Goal: Task Accomplishment & Management: Manage account settings

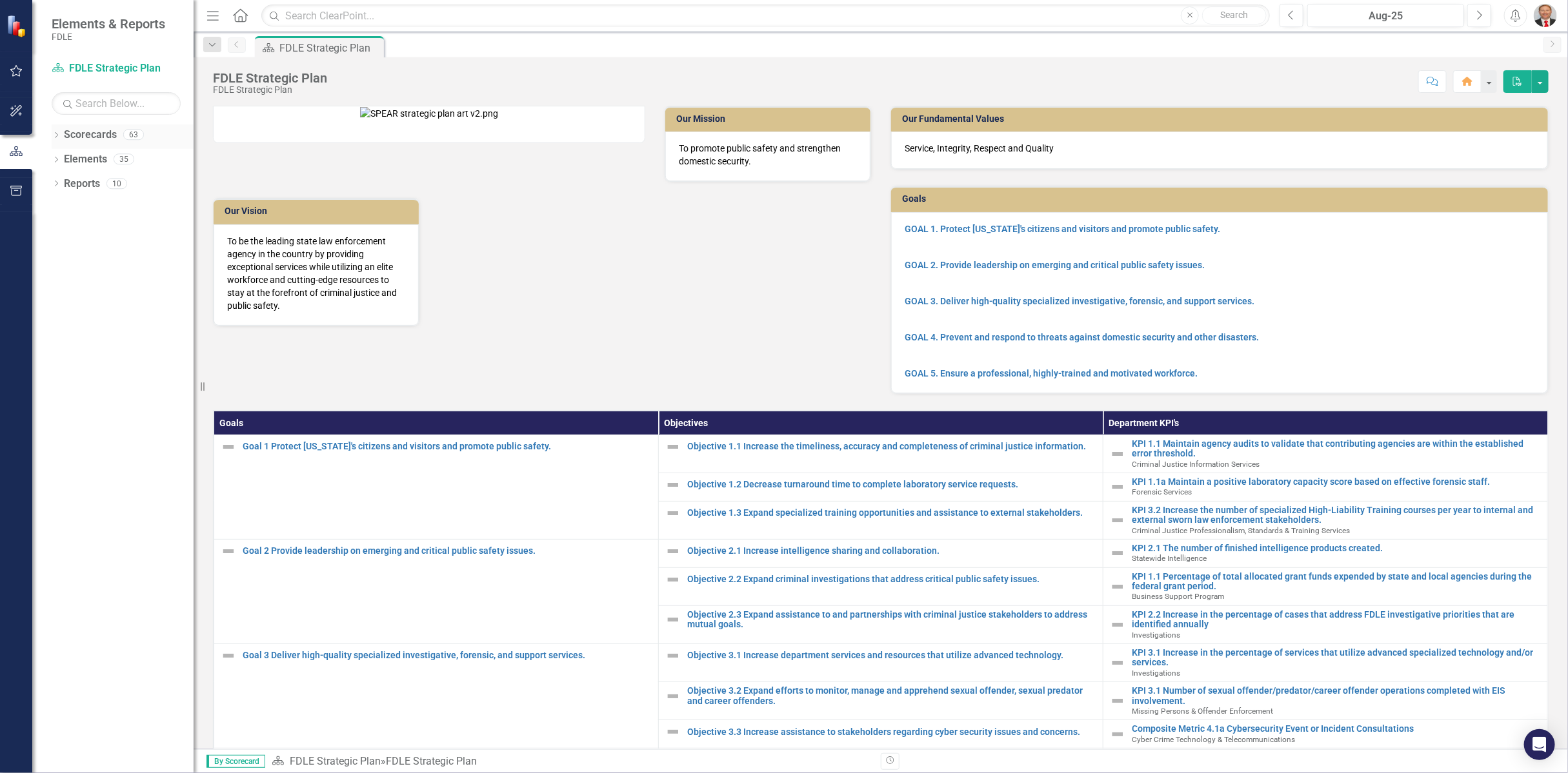
click at [56, 138] on icon "Dropdown" at bounding box center [56, 136] width 9 height 7
click at [62, 207] on icon "Dropdown" at bounding box center [63, 208] width 10 height 8
click at [77, 307] on icon "Dropdown" at bounding box center [76, 305] width 10 height 8
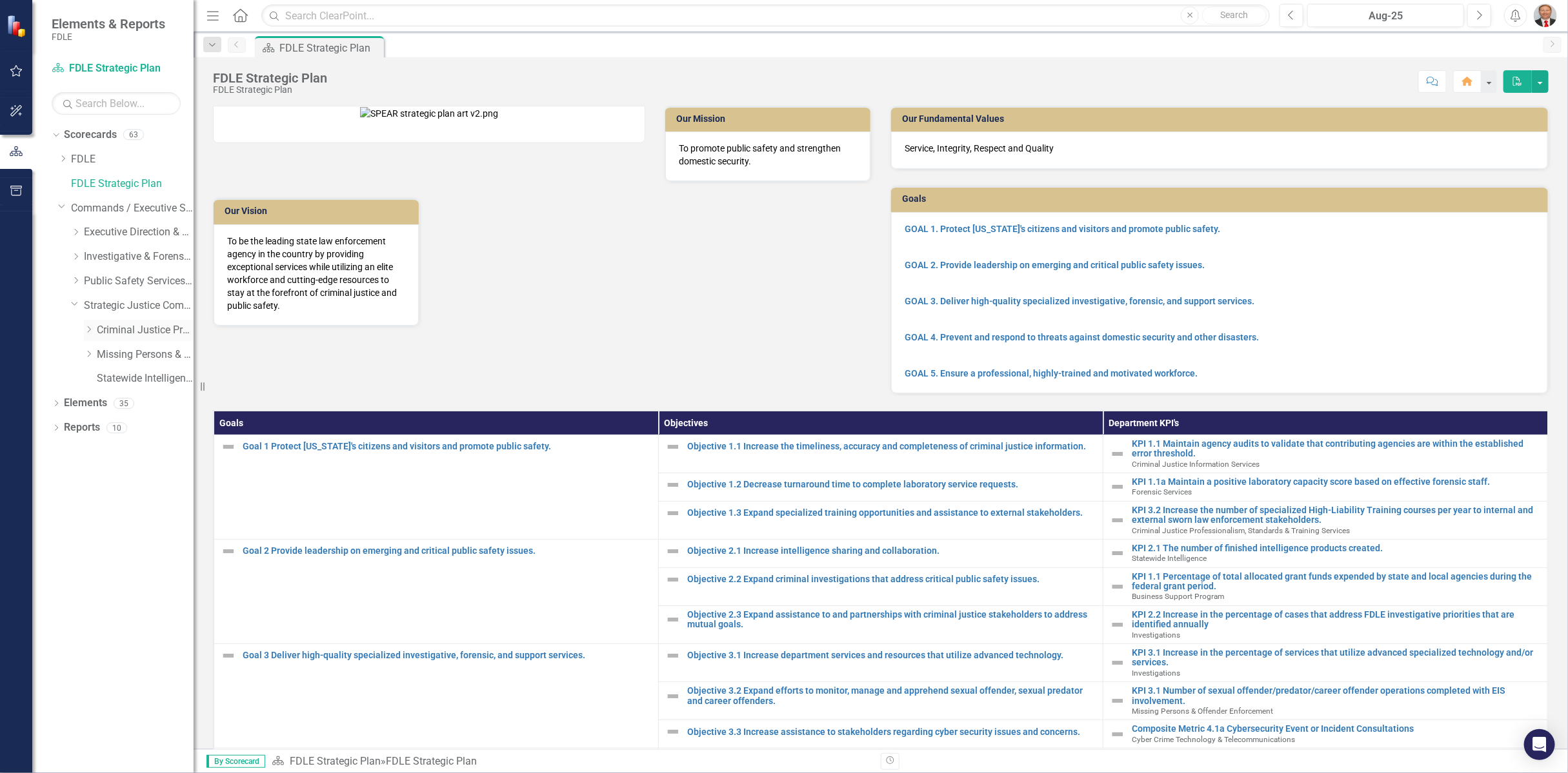
click at [125, 336] on link "Criminal Justice Professionalism, Standards & Training Services" at bounding box center [146, 330] width 97 height 15
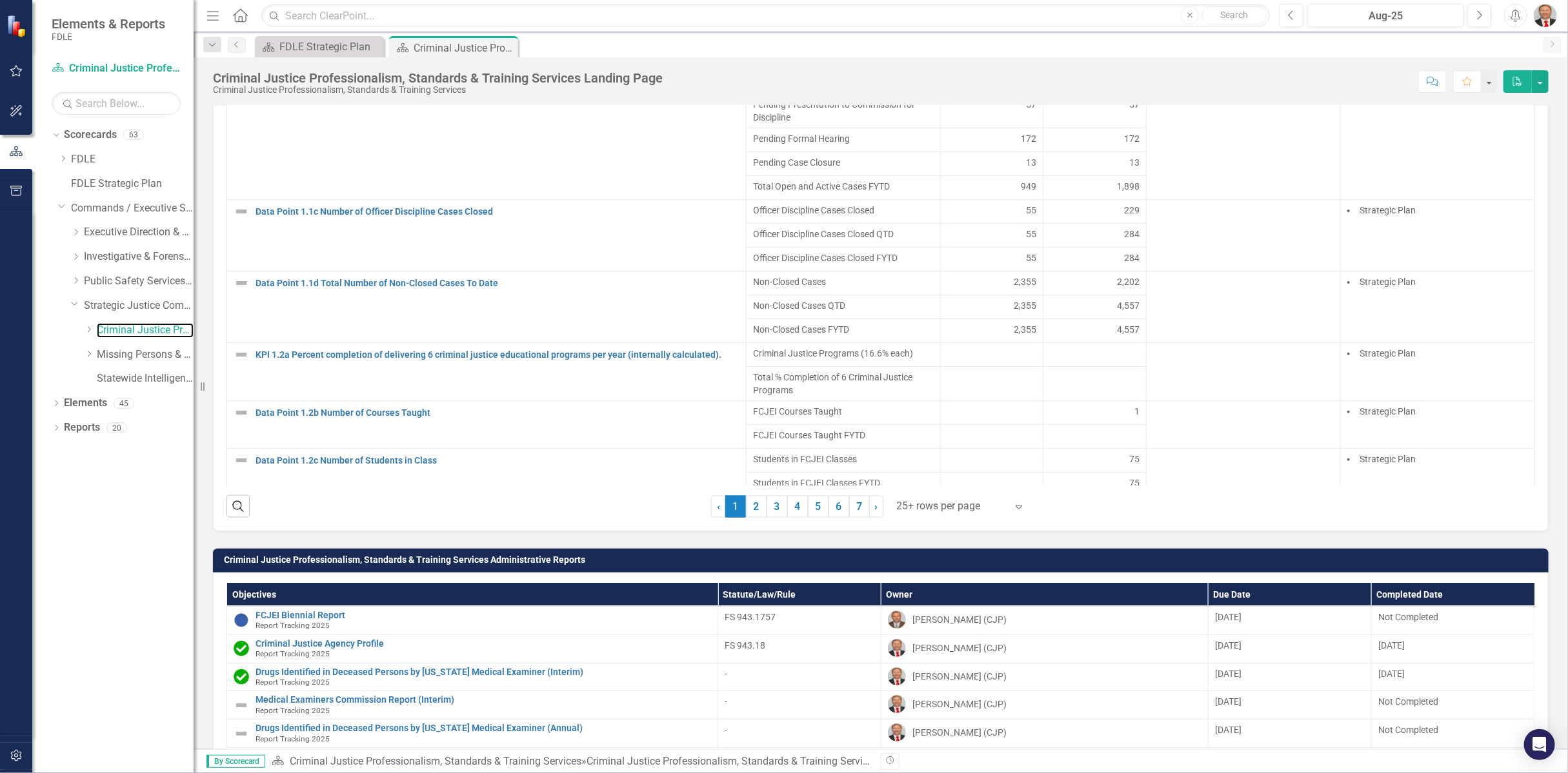
scroll to position [1433, 0]
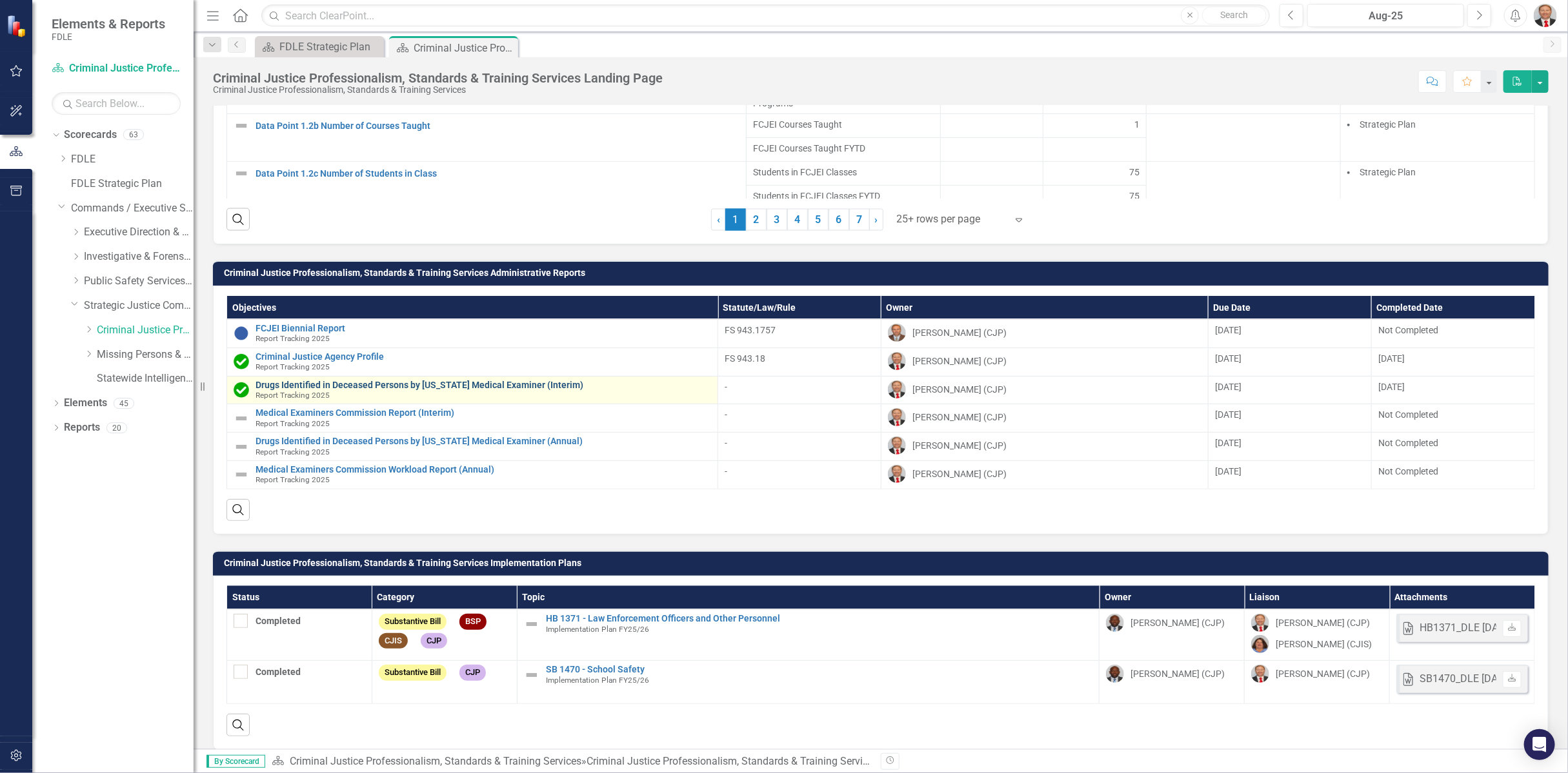
click at [486, 380] on link "Drugs Identified in Deceased Persons by [US_STATE] Medical Examiner (Interim)" at bounding box center [483, 385] width 456 height 10
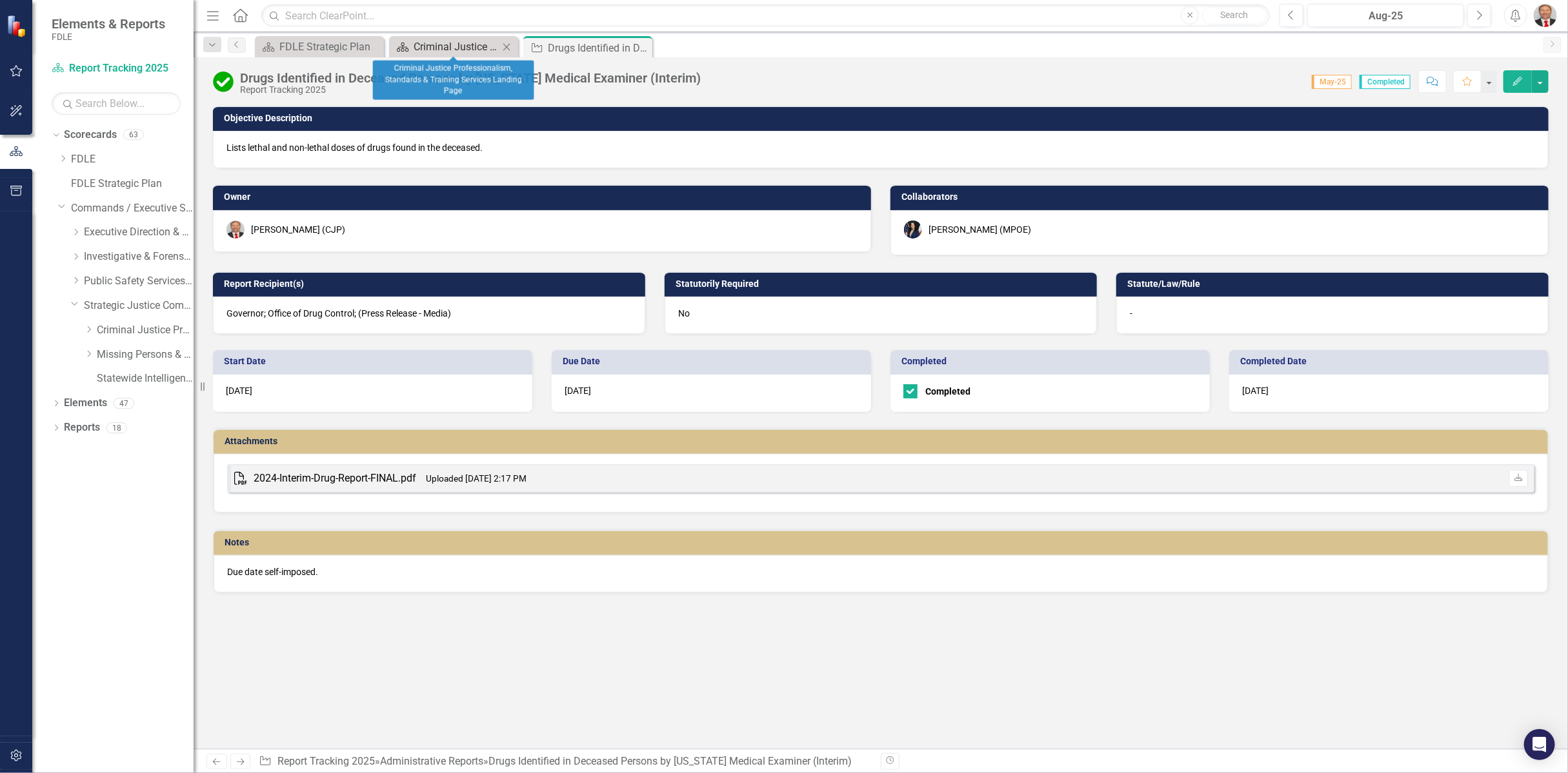
click at [452, 51] on div "Criminal Justice Professionalism, Standards & Training Services Landing Page" at bounding box center [456, 47] width 85 height 16
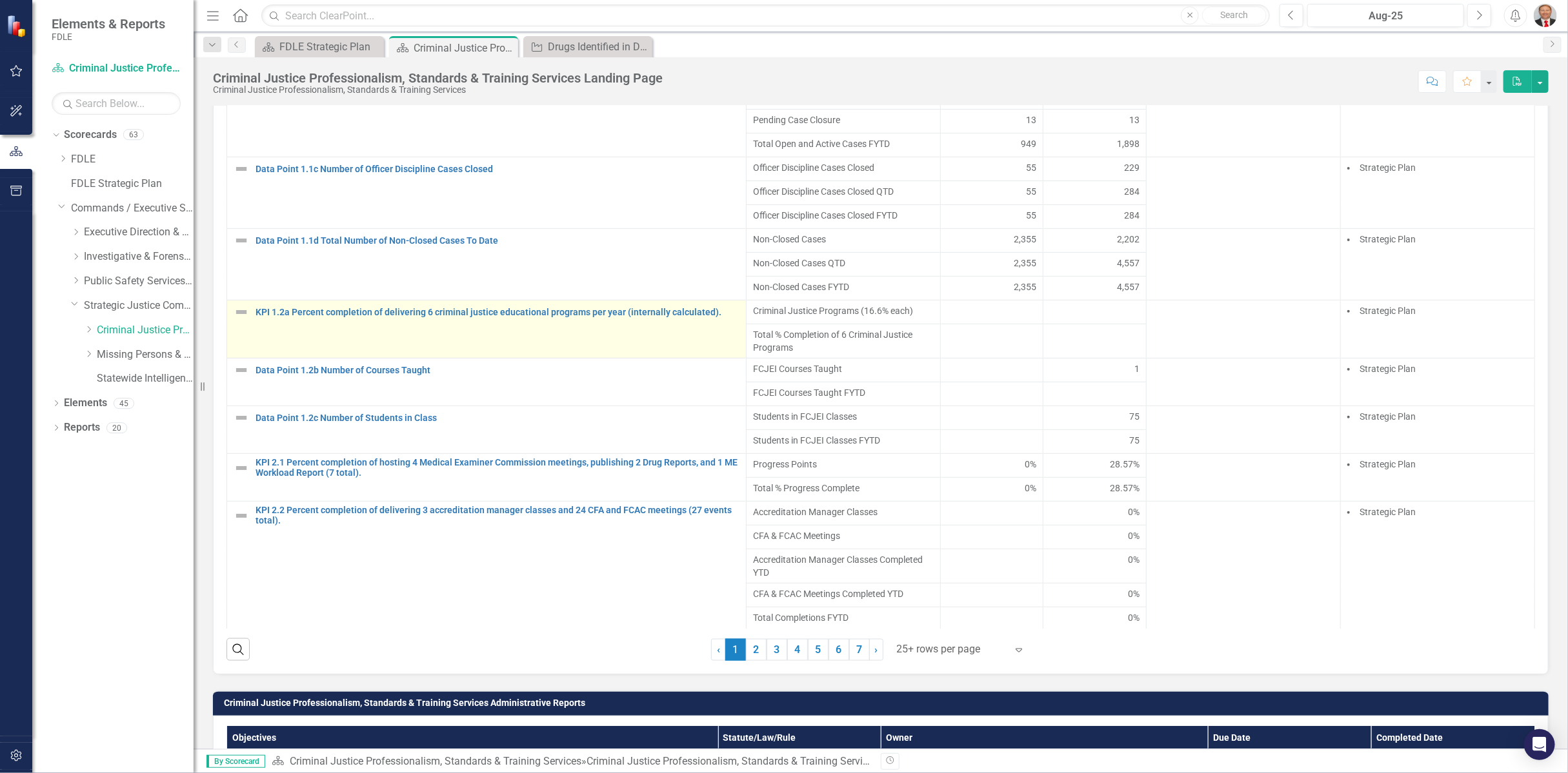
scroll to position [1074, 0]
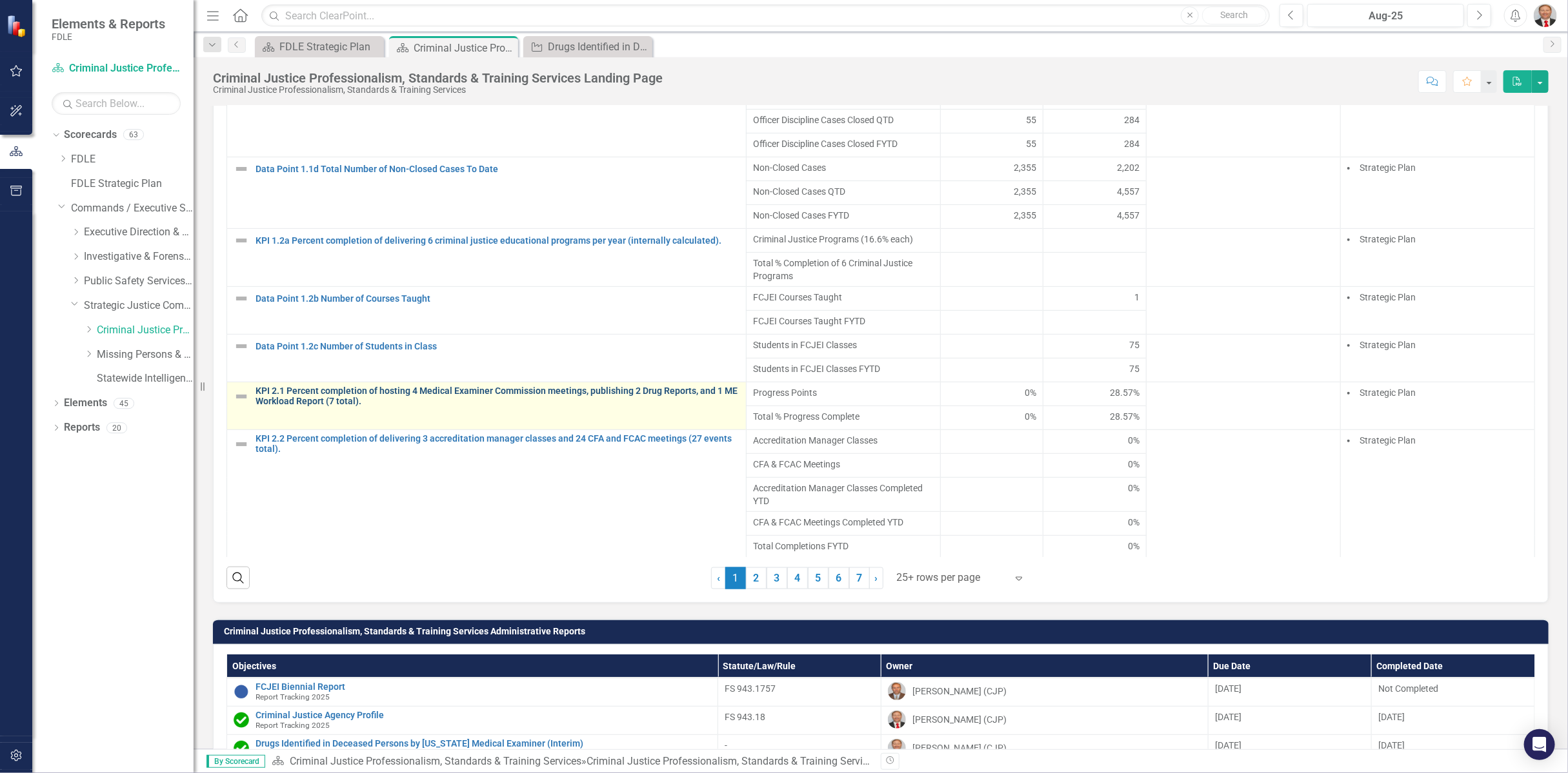
click at [332, 387] on link "KPI 2.1 Percent completion of hosting 4 Medical Examiner Commission meetings, p…" at bounding box center [497, 396] width 484 height 20
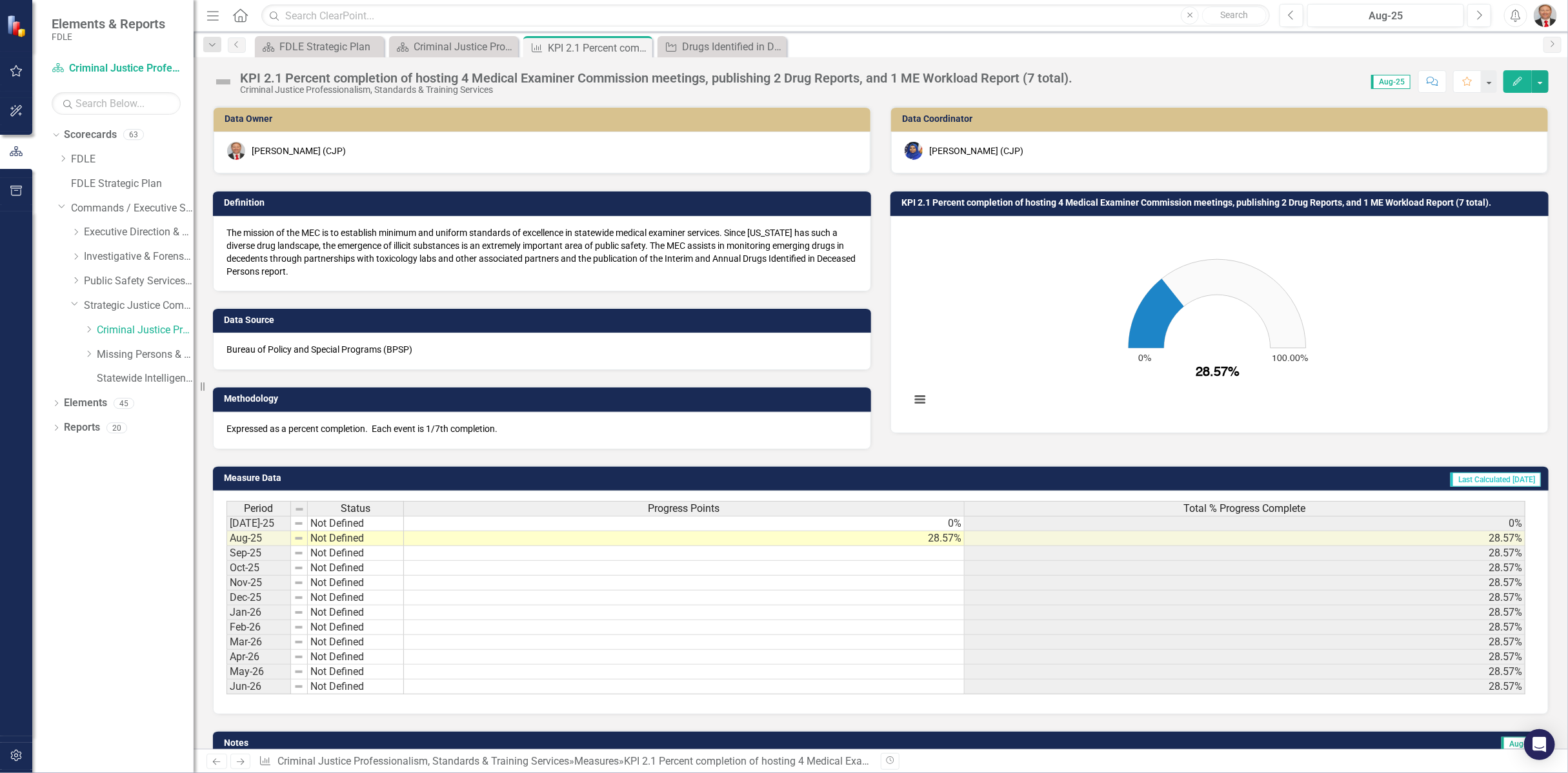
scroll to position [52, 0]
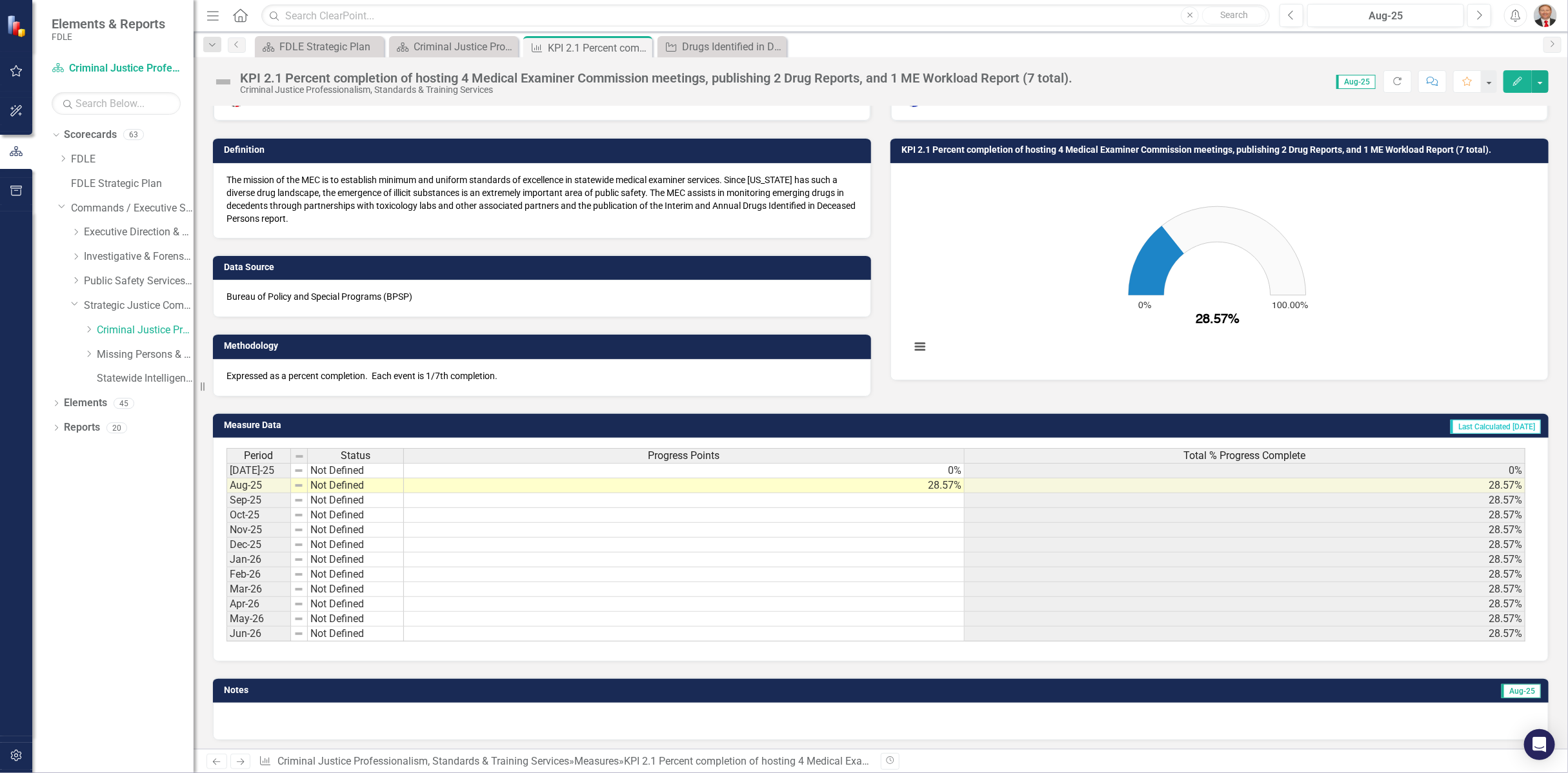
click at [742, 378] on p "Expressed as a percent completion. Each event is 1/7th completion." at bounding box center [542, 376] width 631 height 13
click at [700, 45] on div "Drugs Identified in Deceased Persons by [US_STATE] Medical Examiner (Interim)" at bounding box center [724, 47] width 85 height 16
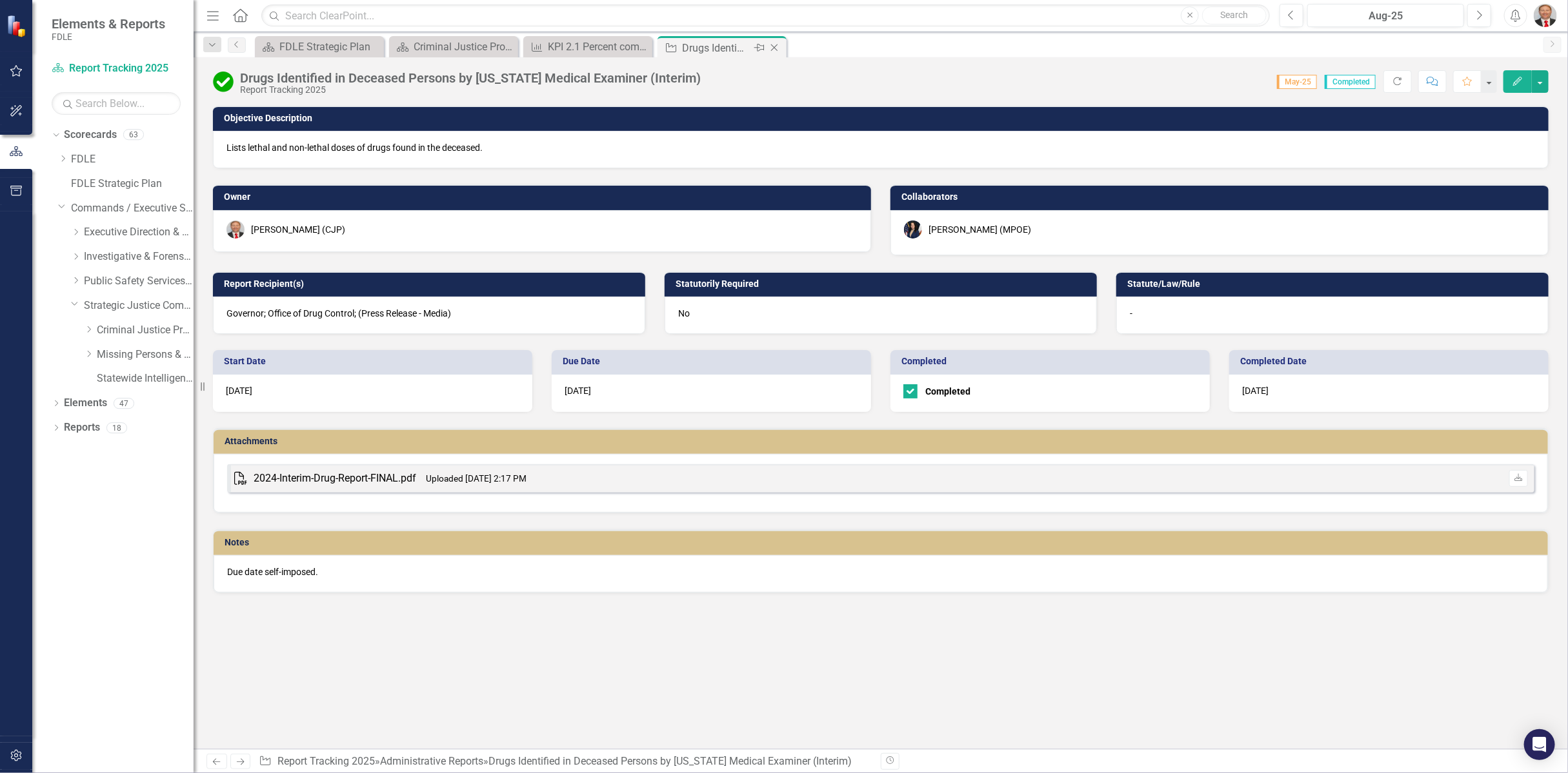
click at [776, 47] on icon "Close" at bounding box center [774, 48] width 13 height 10
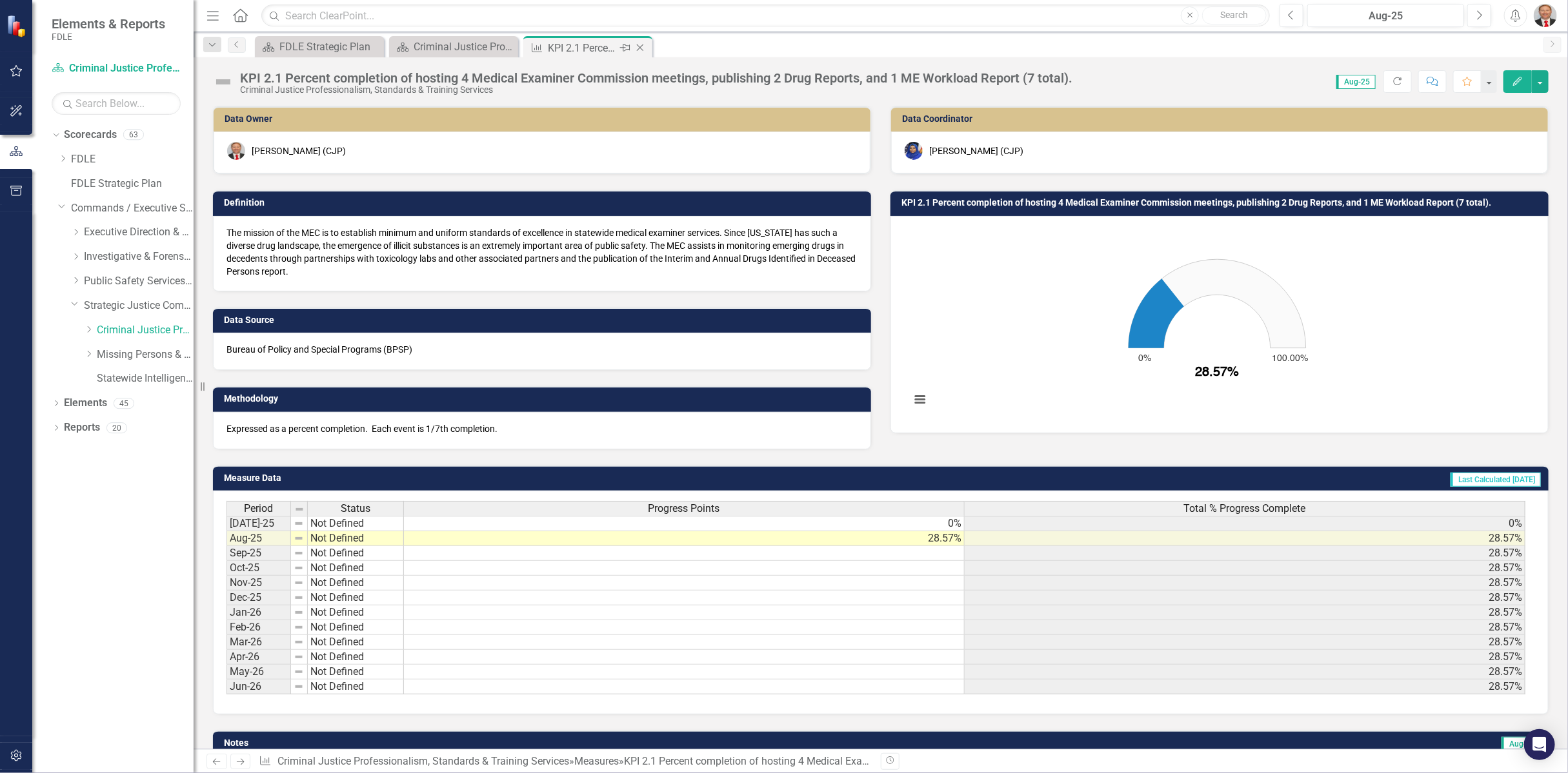
click at [638, 48] on icon at bounding box center [640, 48] width 7 height 7
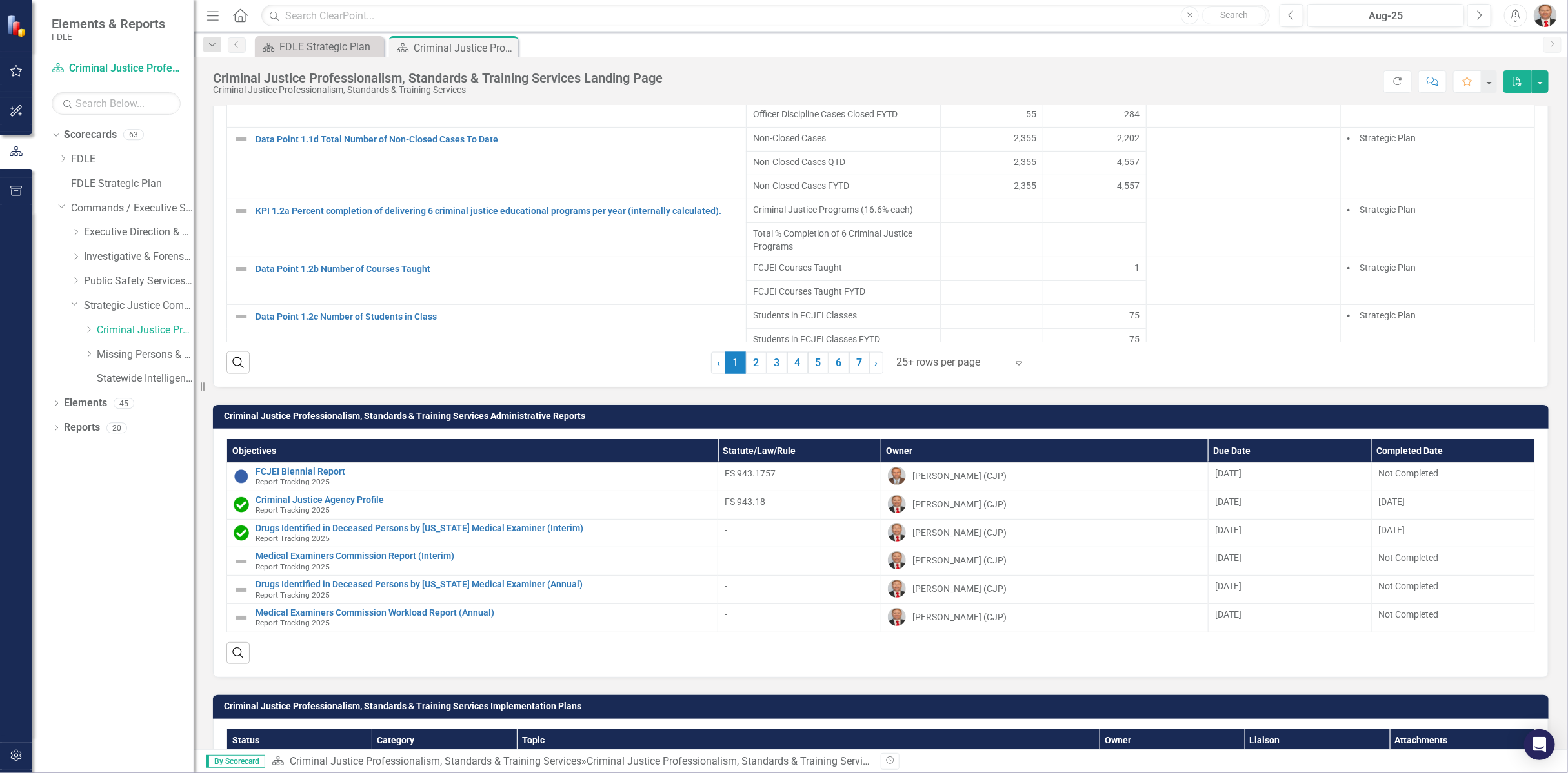
scroll to position [1435, 0]
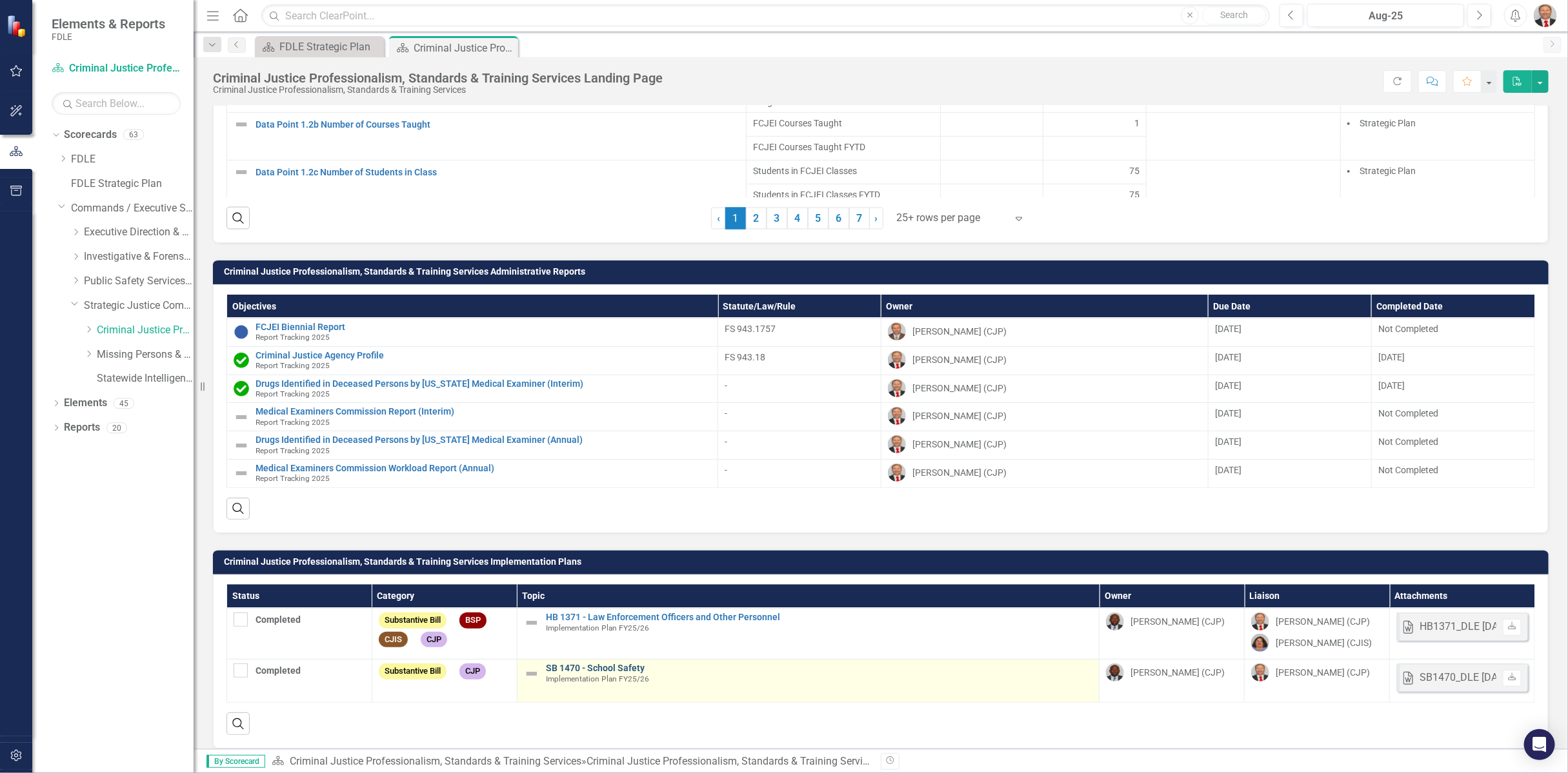
click at [575, 663] on link "SB 1470 - School Safety" at bounding box center [819, 668] width 547 height 10
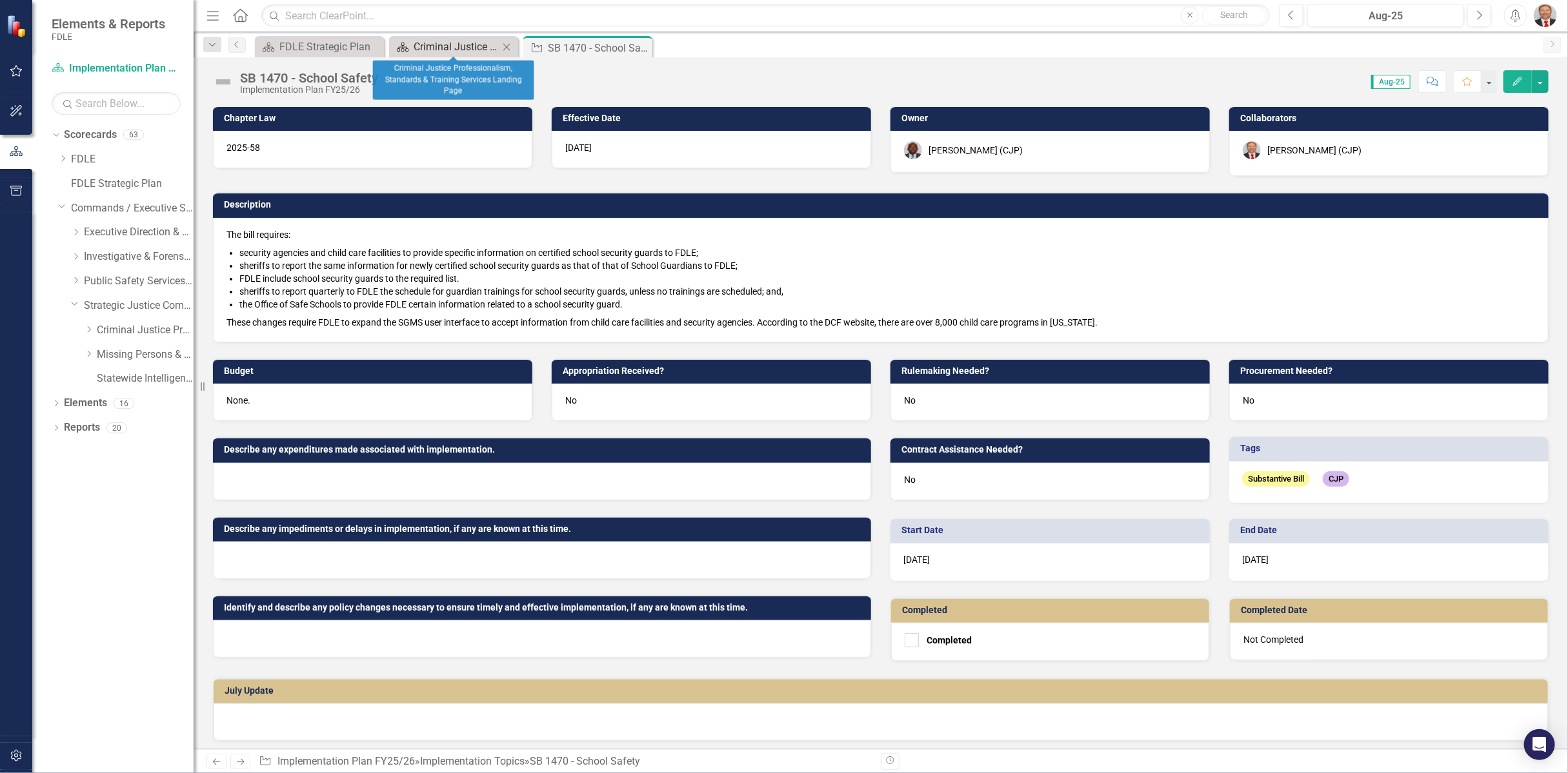
click at [466, 46] on div "Criminal Justice Professionalism, Standards & Training Services Landing Page" at bounding box center [456, 47] width 85 height 16
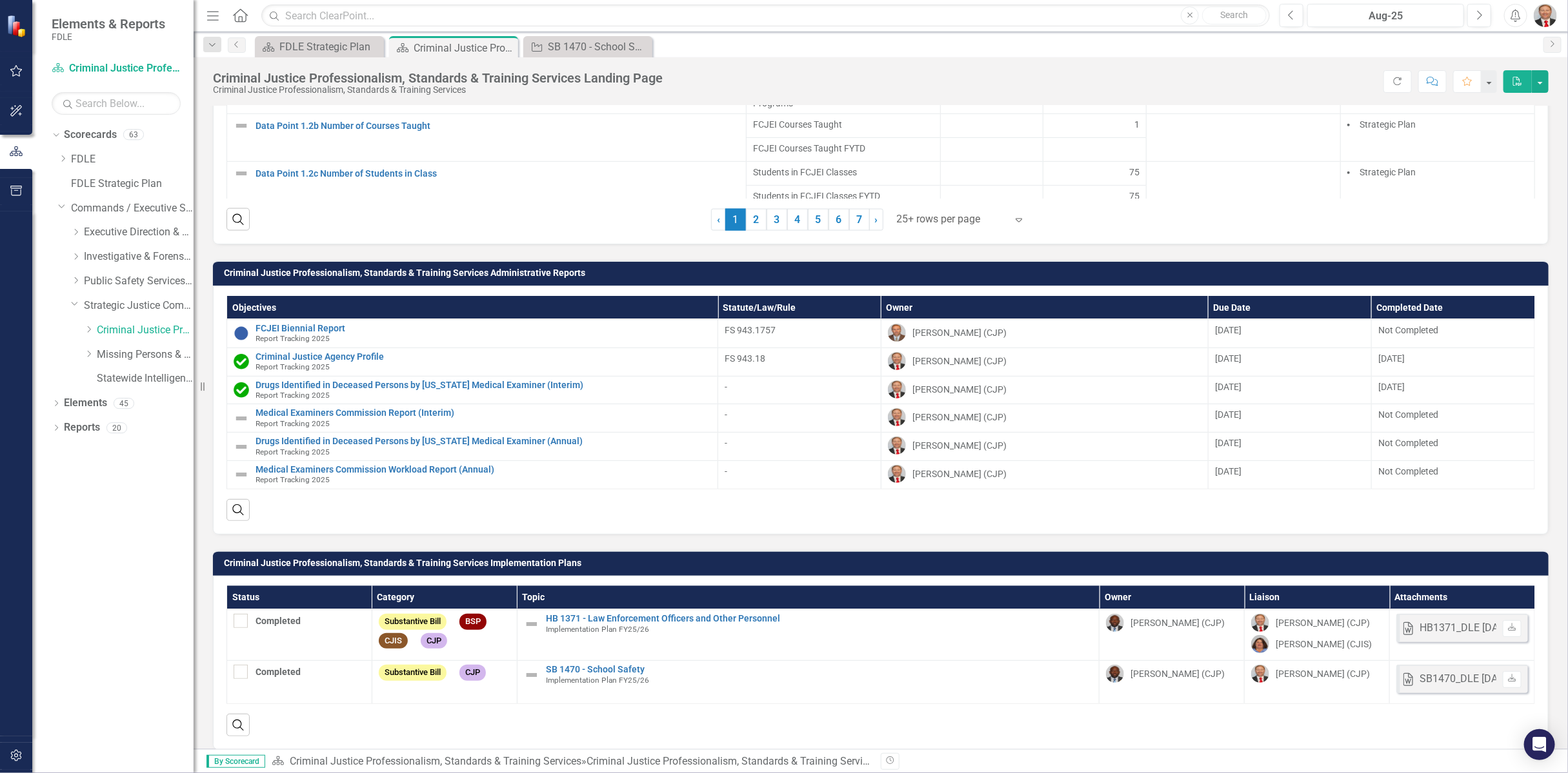
scroll to position [1435, 0]
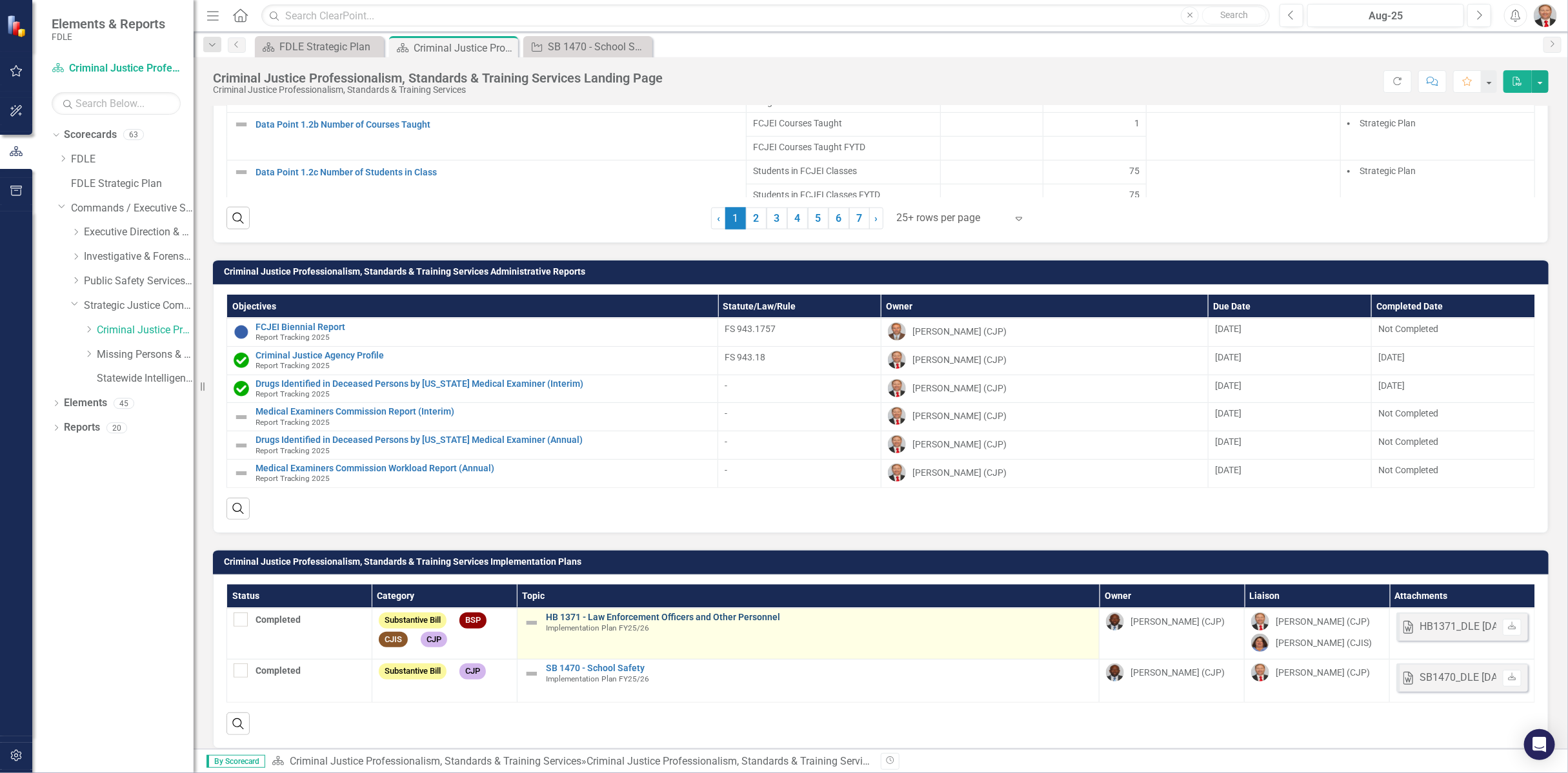
click at [625, 612] on link "HB 1371 - Law Enforcement Officers and Other Personnel" at bounding box center [819, 617] width 547 height 10
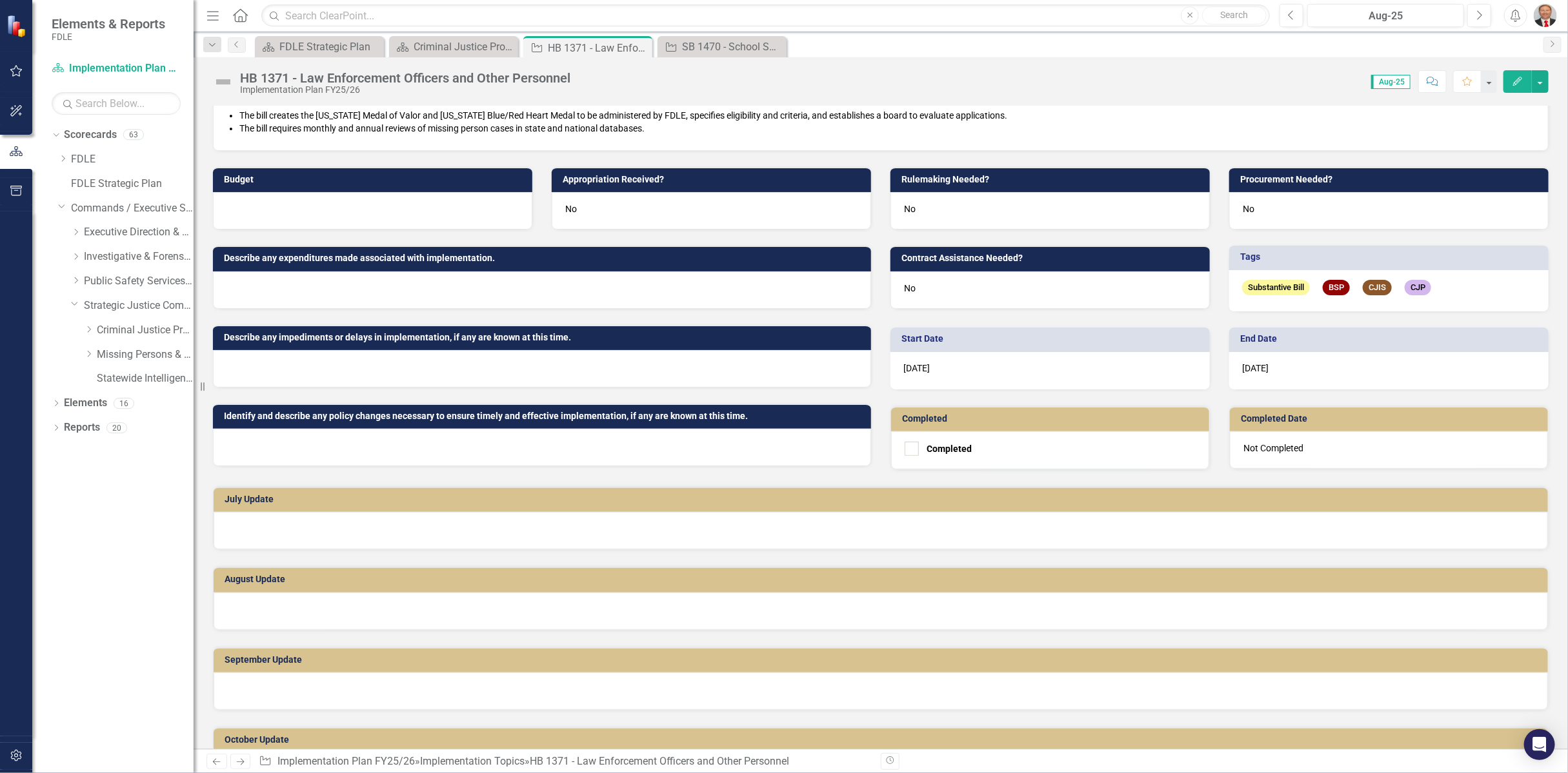
scroll to position [215, 0]
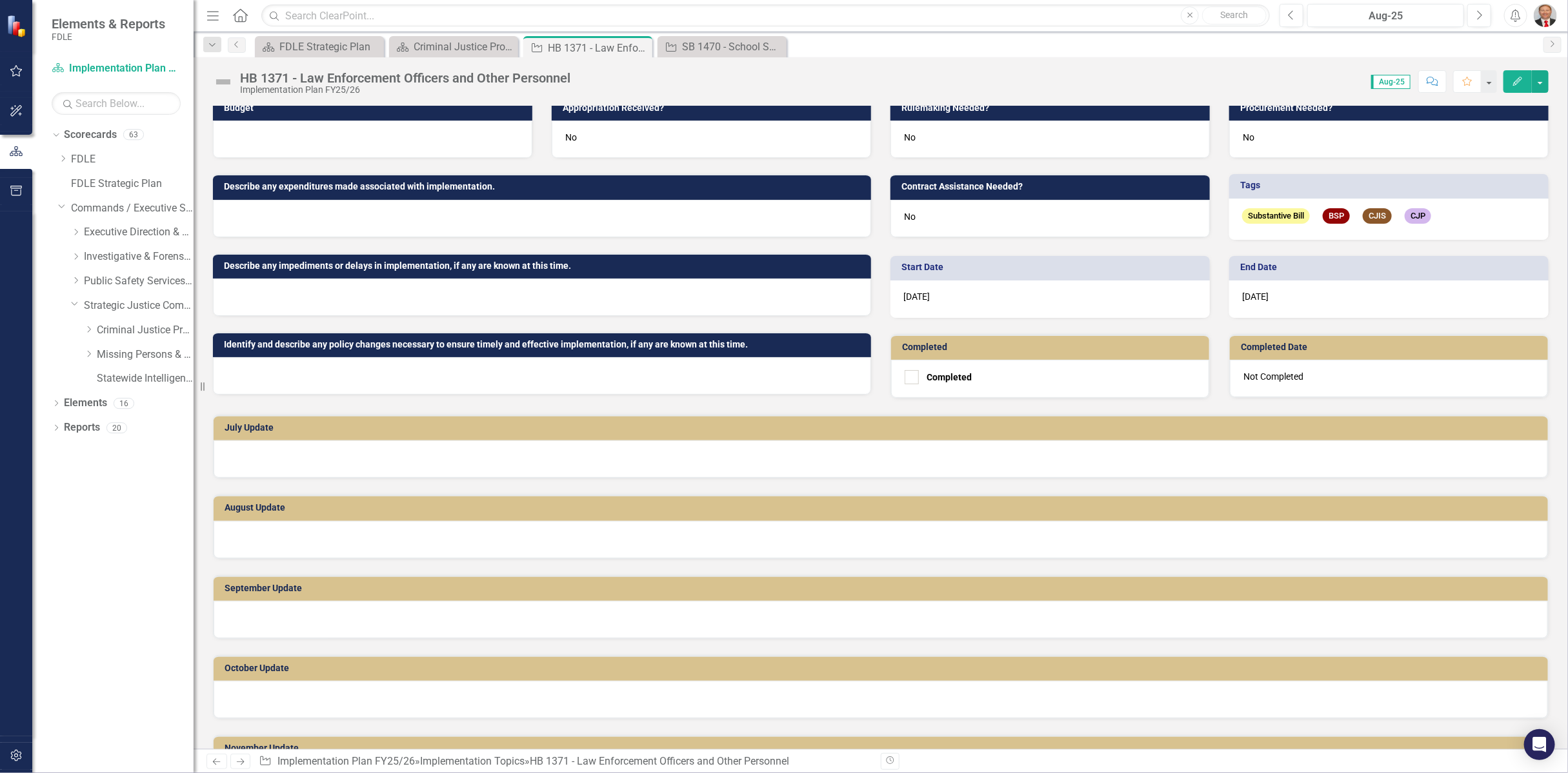
click at [286, 453] on div at bounding box center [880, 459] width 1334 height 37
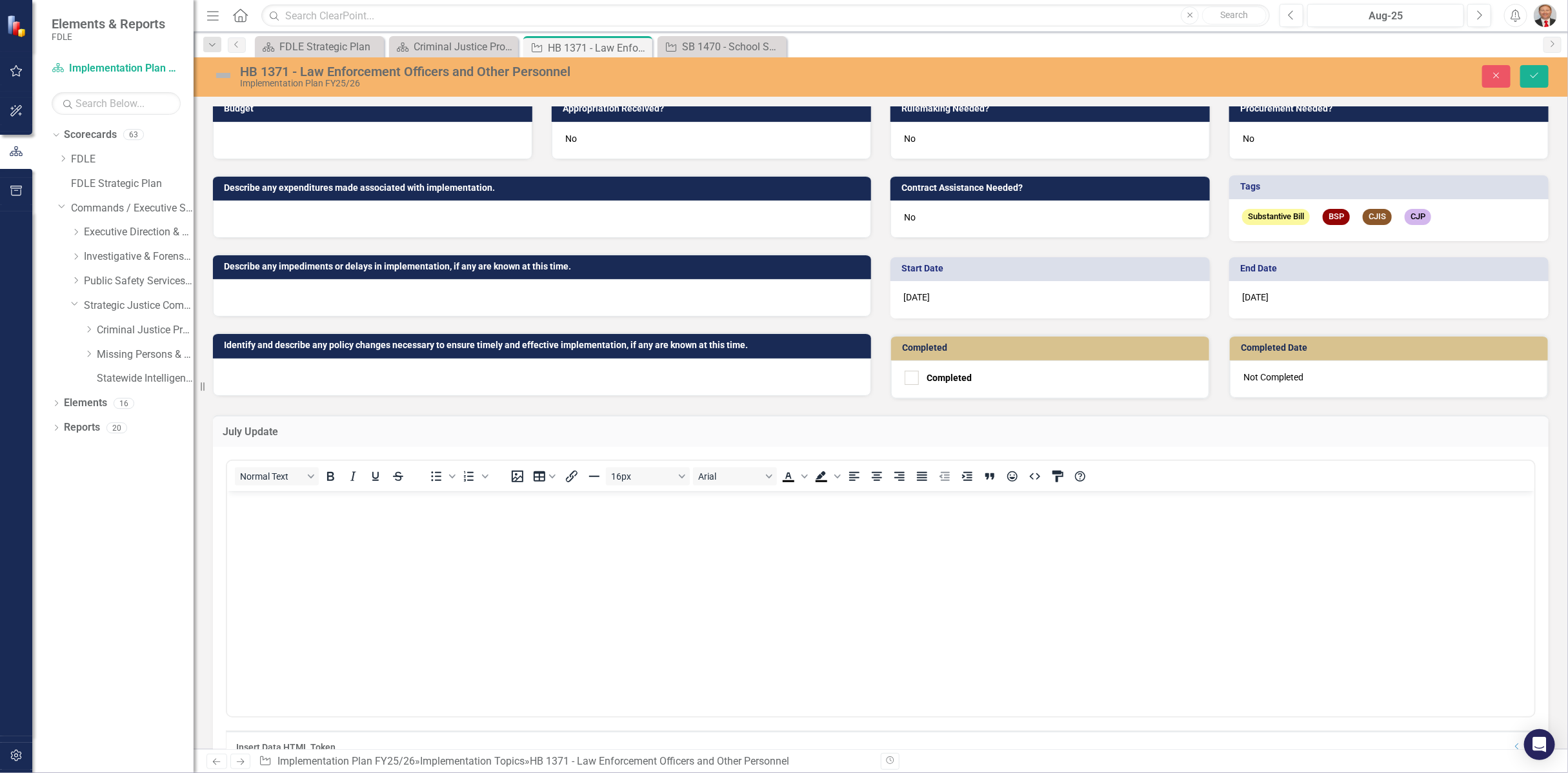
scroll to position [0, 0]
click at [270, 514] on body "Rich Text Area. Press ALT-0 for help." at bounding box center [880, 587] width 1307 height 193
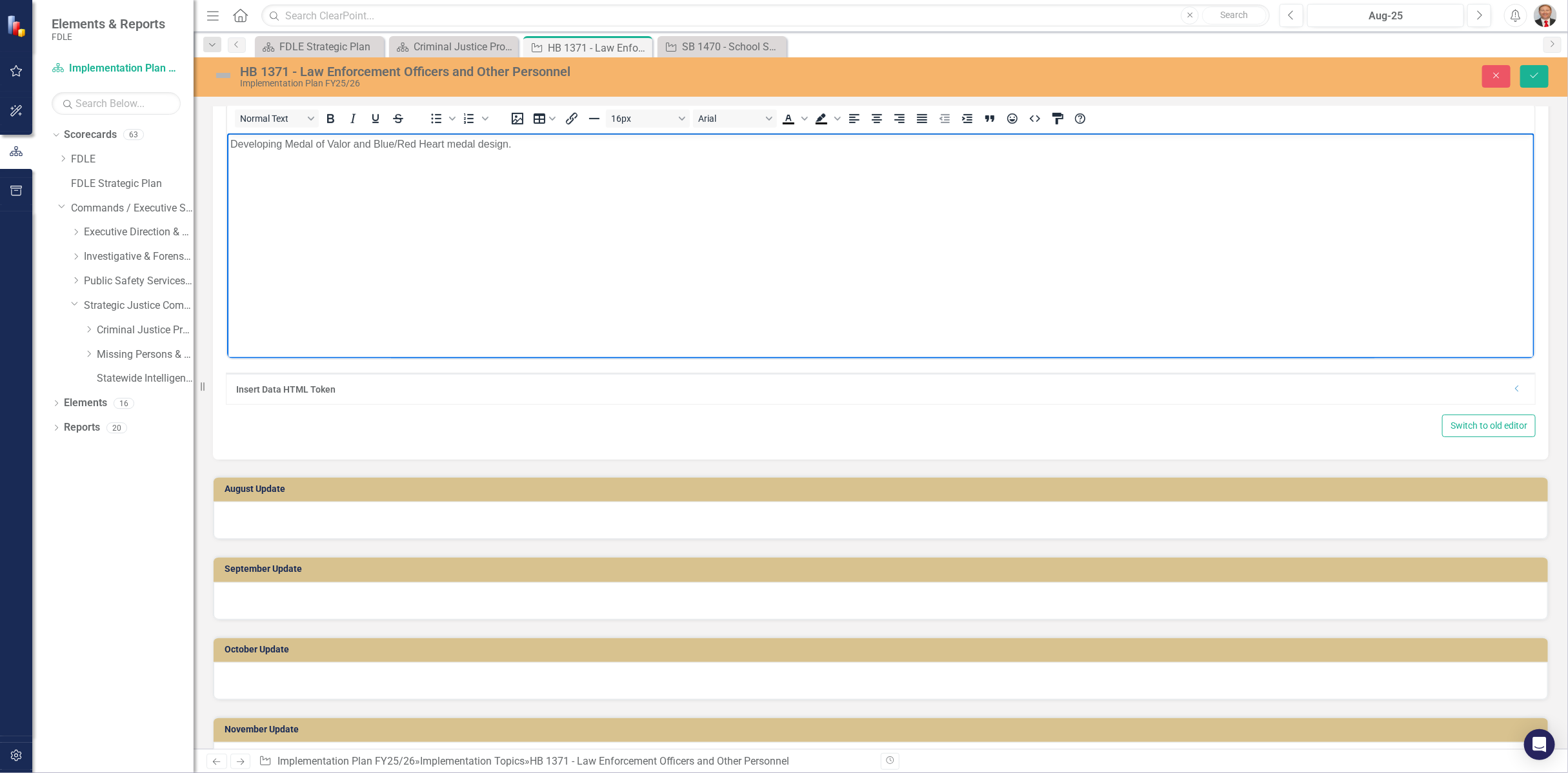
scroll to position [645, 0]
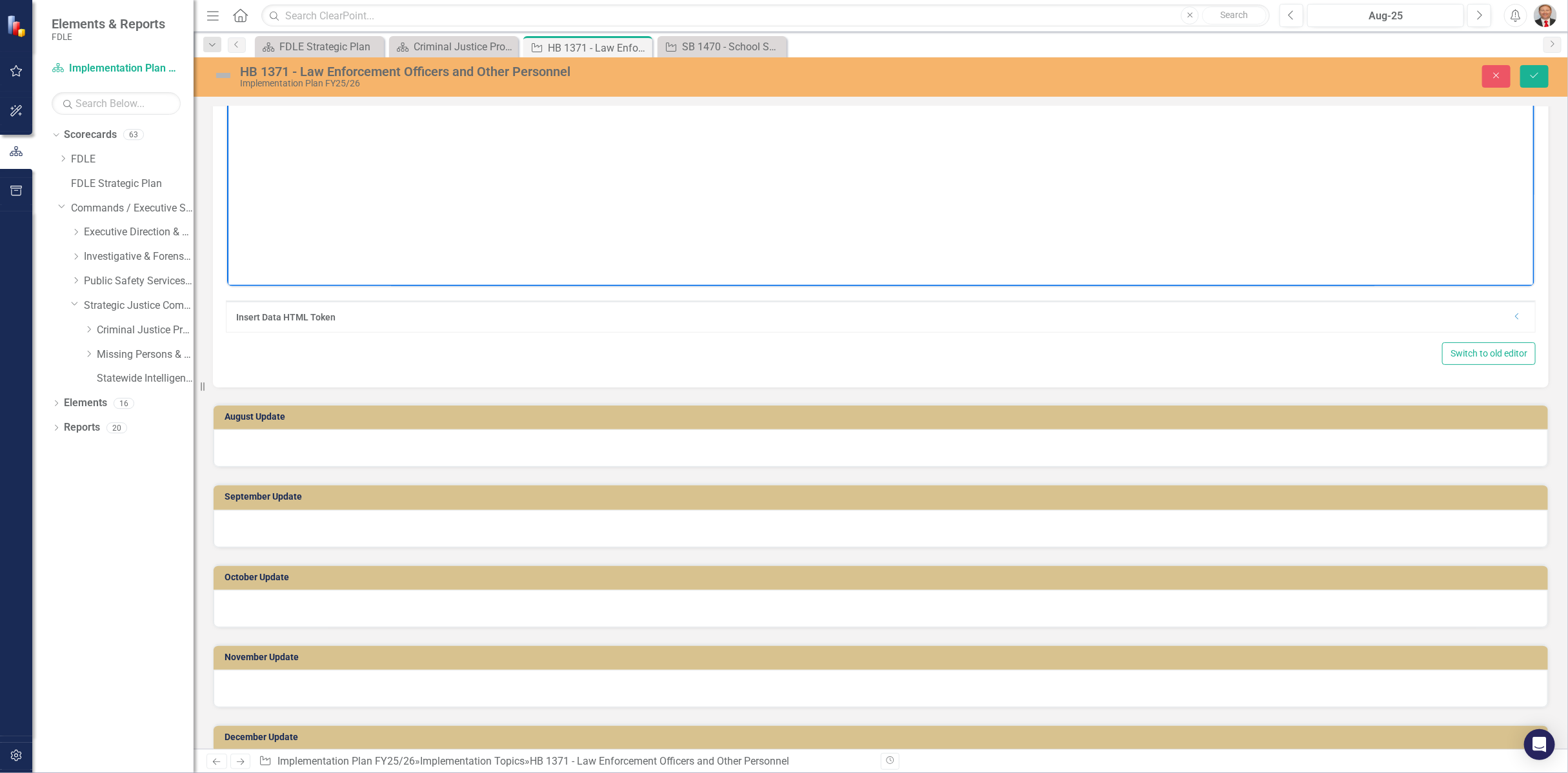
click at [278, 437] on div at bounding box center [880, 448] width 1334 height 37
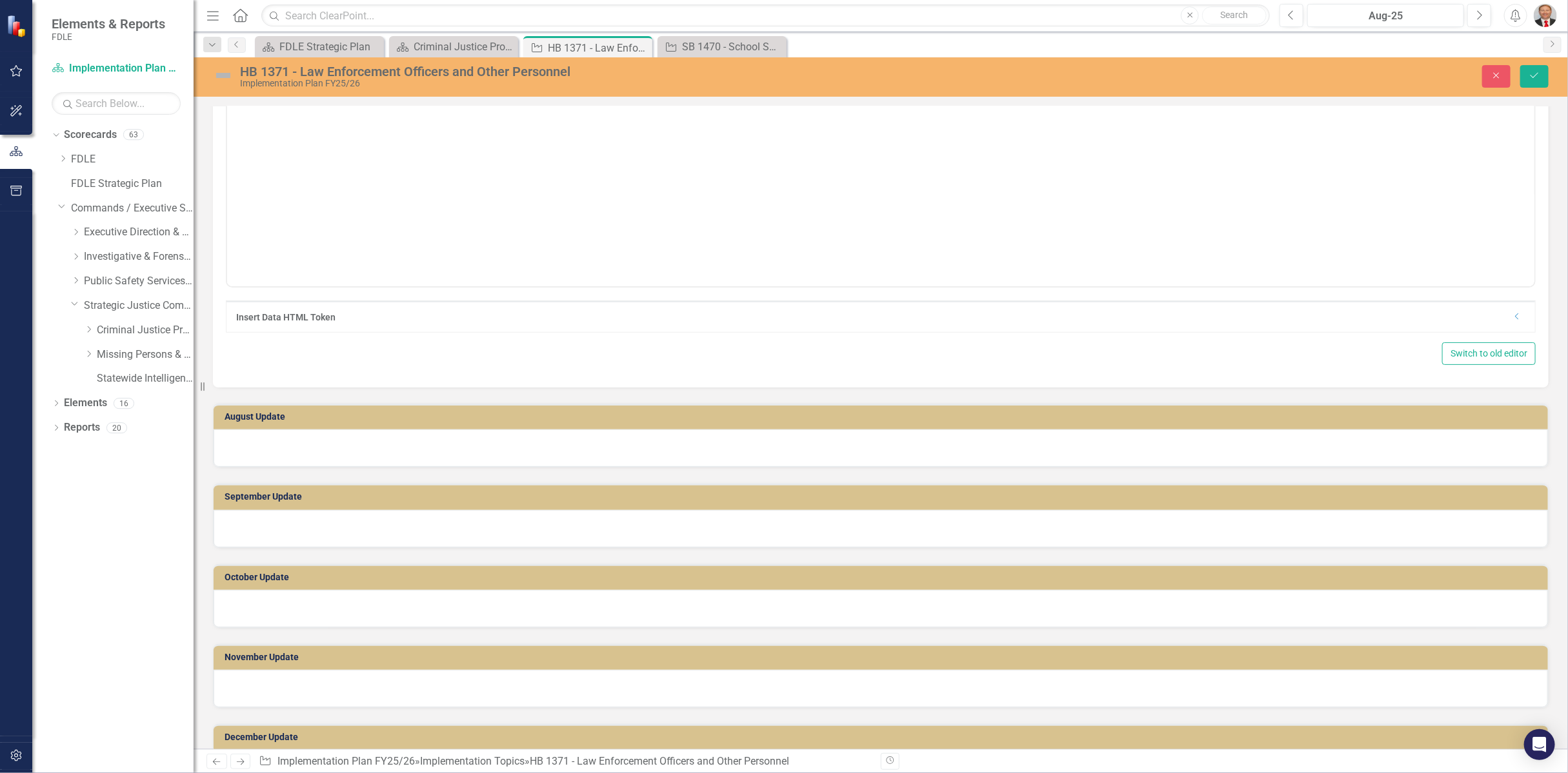
click at [278, 437] on div at bounding box center [880, 448] width 1334 height 37
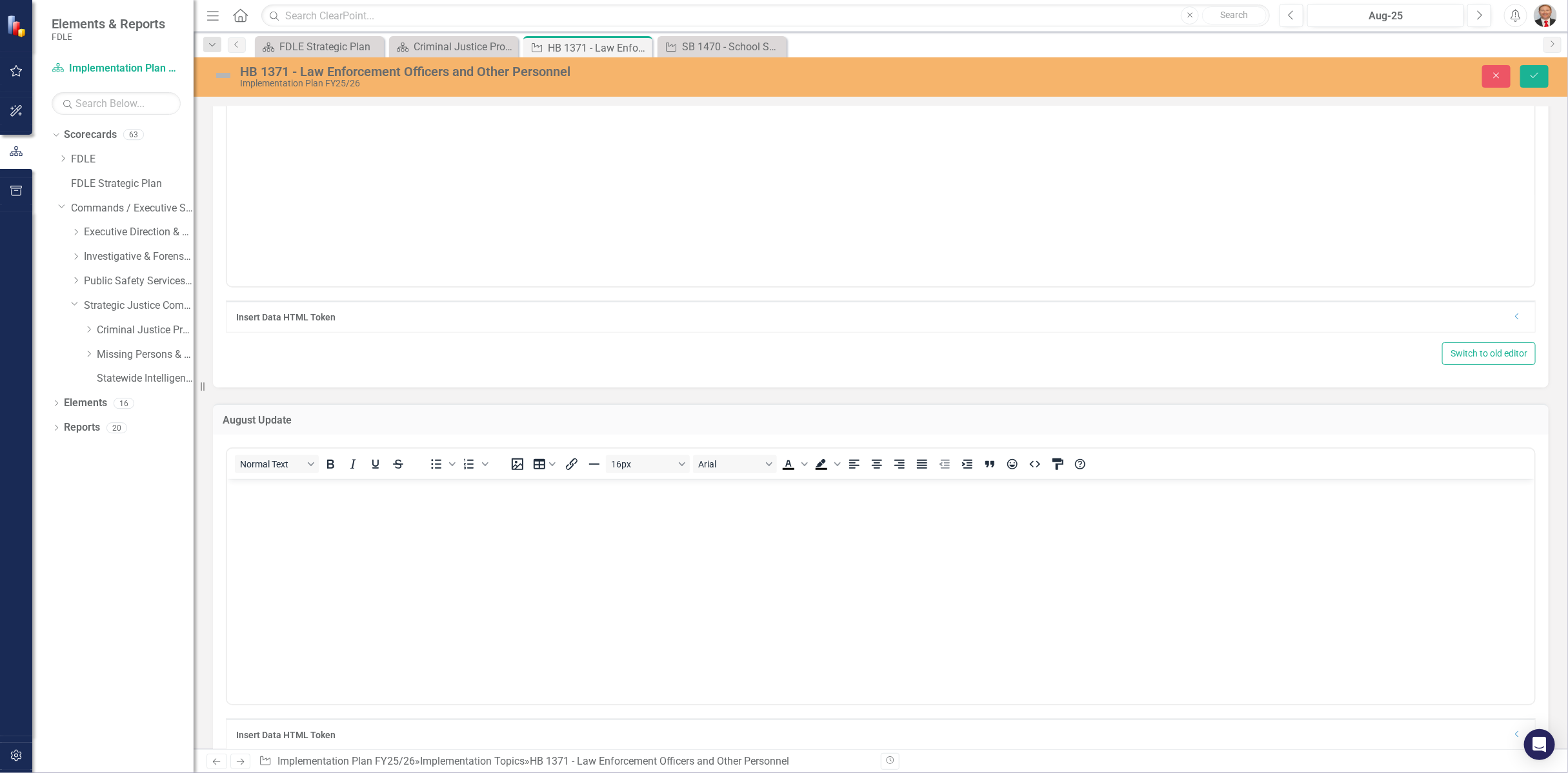
scroll to position [0, 0]
click at [281, 519] on body "Rich Text Area. Press ALT-0 for help." at bounding box center [880, 576] width 1307 height 193
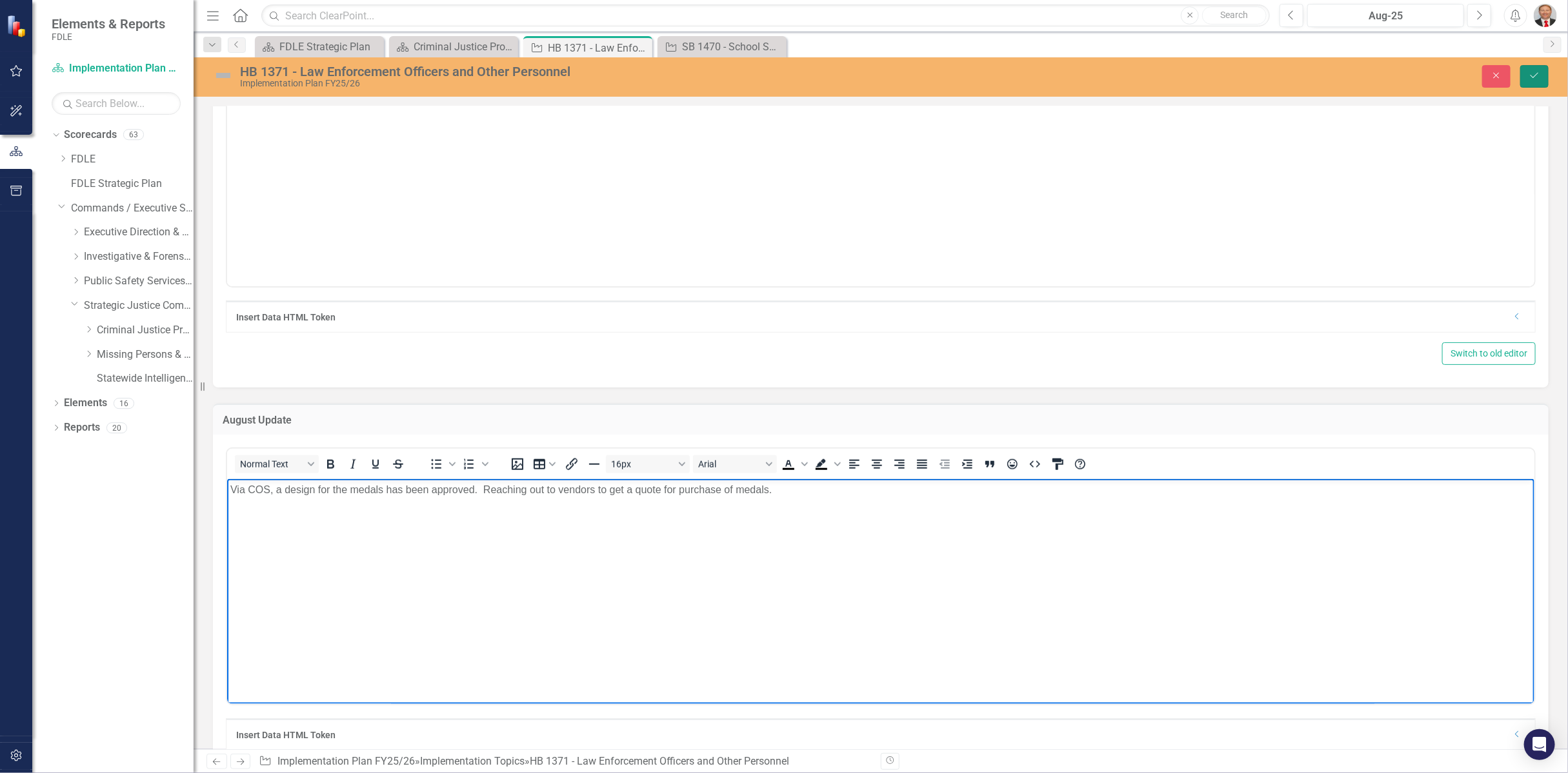
click at [1539, 76] on icon "Save" at bounding box center [1534, 75] width 12 height 9
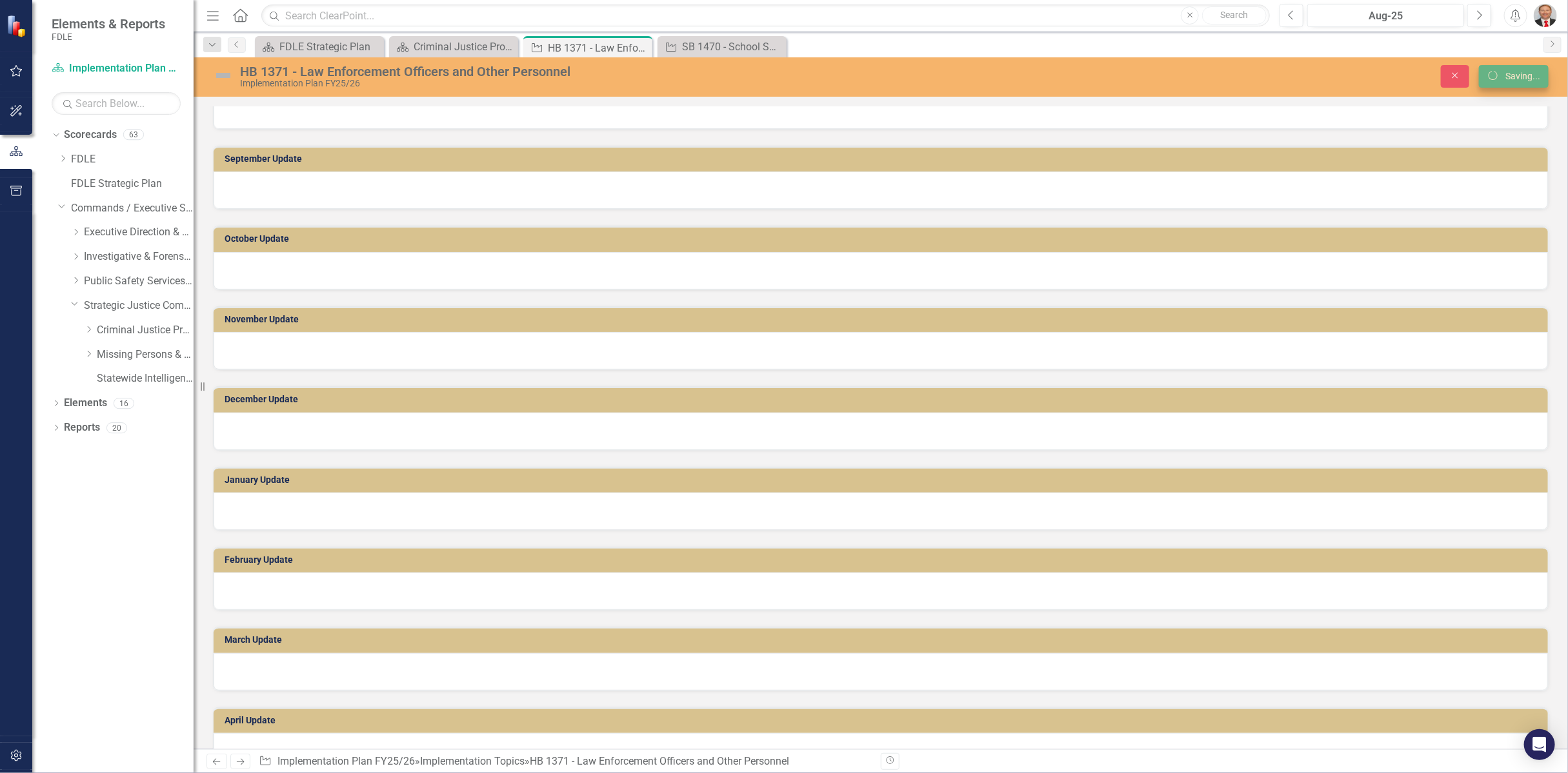
scroll to position [639, 0]
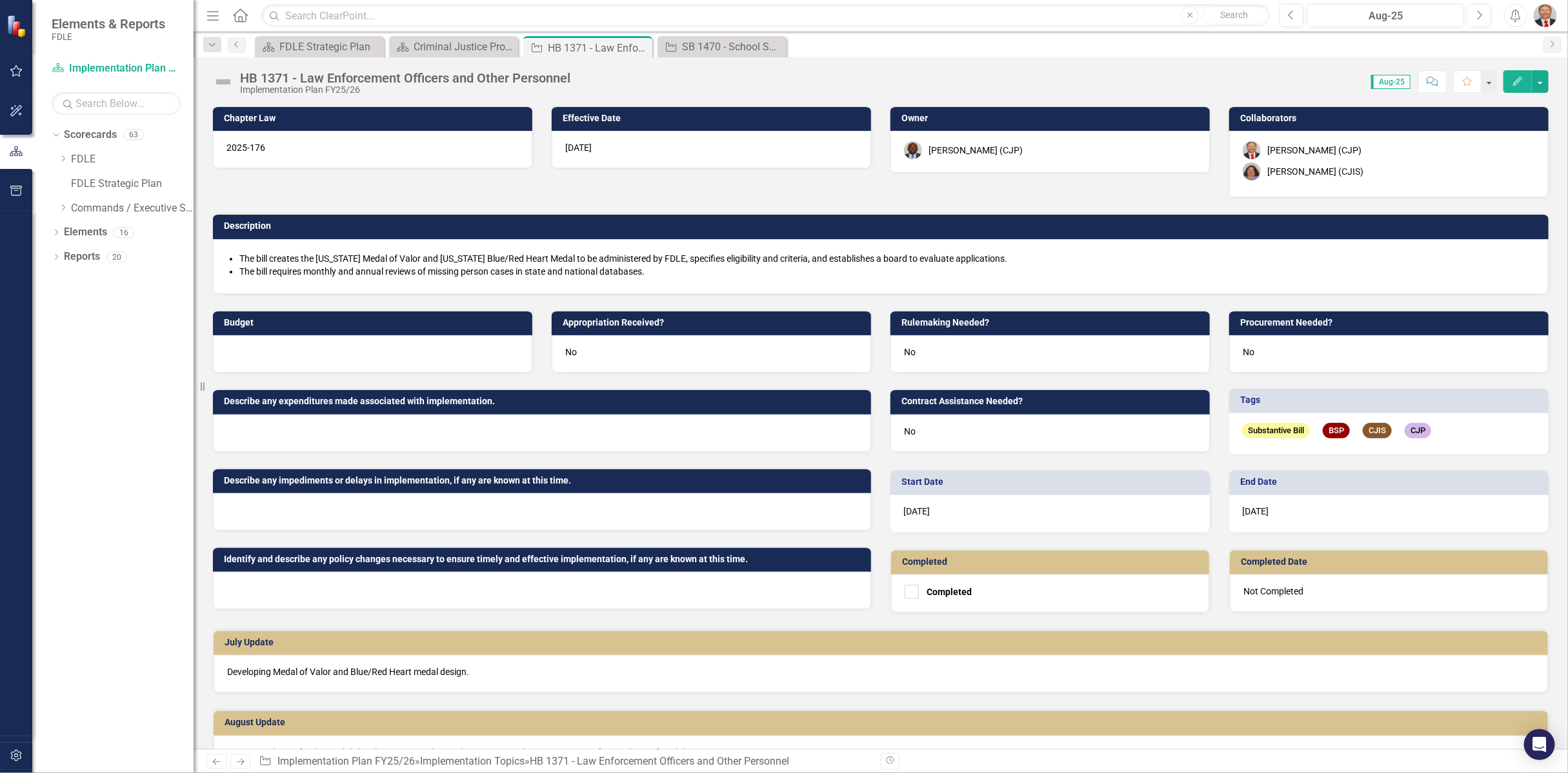
click at [272, 670] on p "Developing Medal of Valor and Blue/Red Heart medal design." at bounding box center [880, 672] width 1307 height 13
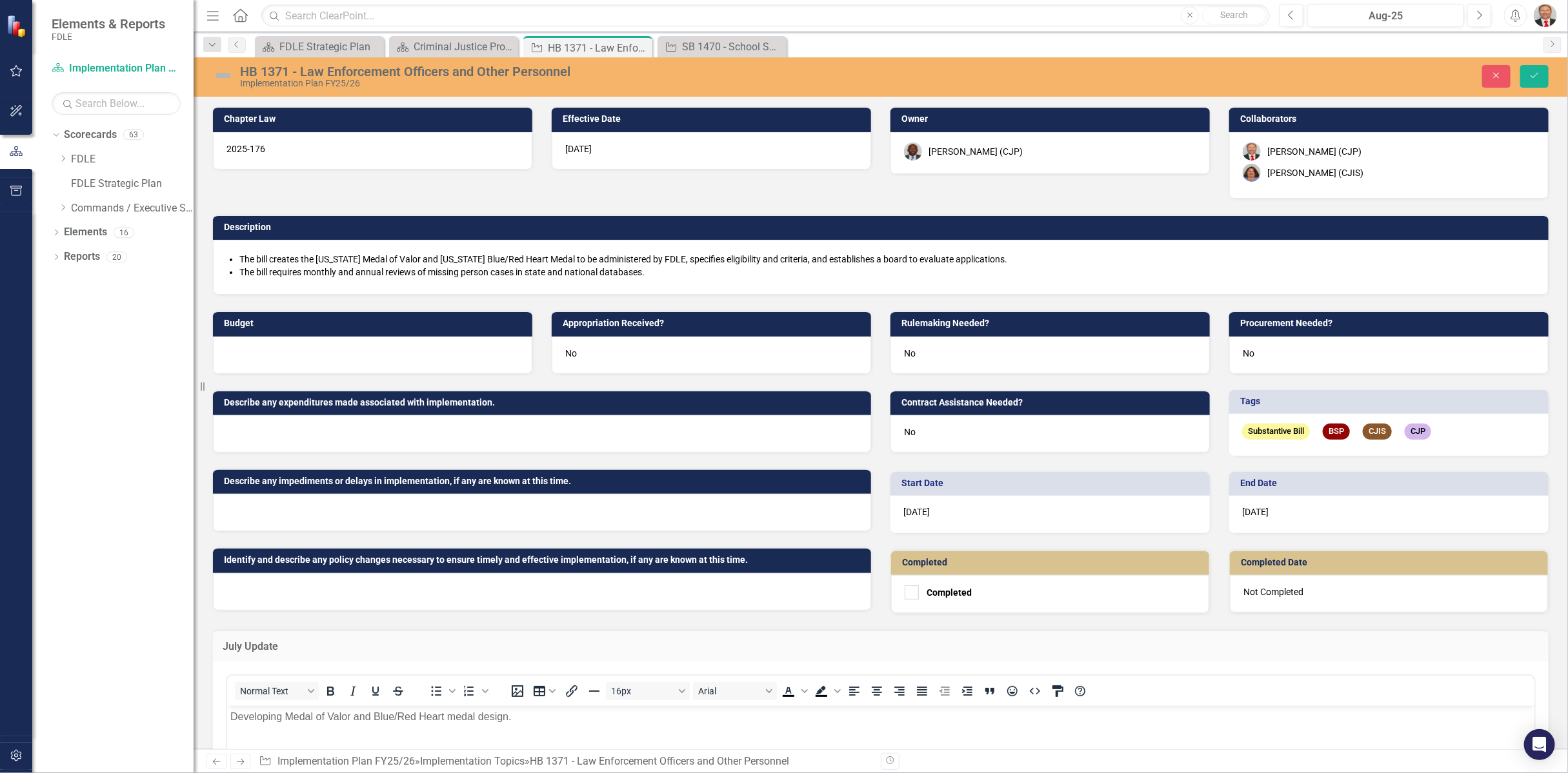
scroll to position [0, 0]
click at [230, 712] on p "Developing Medal of Valor and Blue/Red Heart medal design." at bounding box center [880, 716] width 1301 height 15
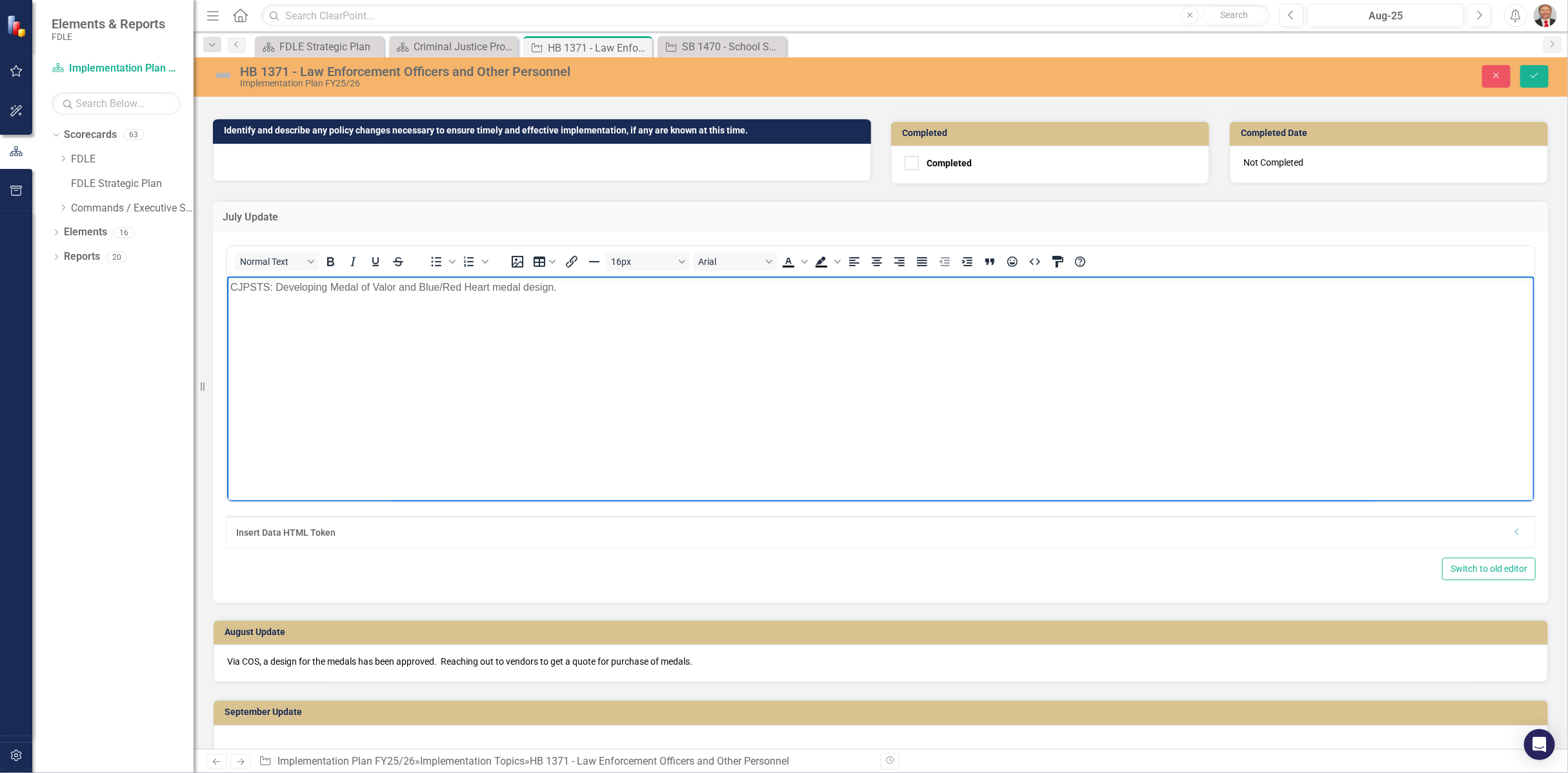
scroll to position [573, 0]
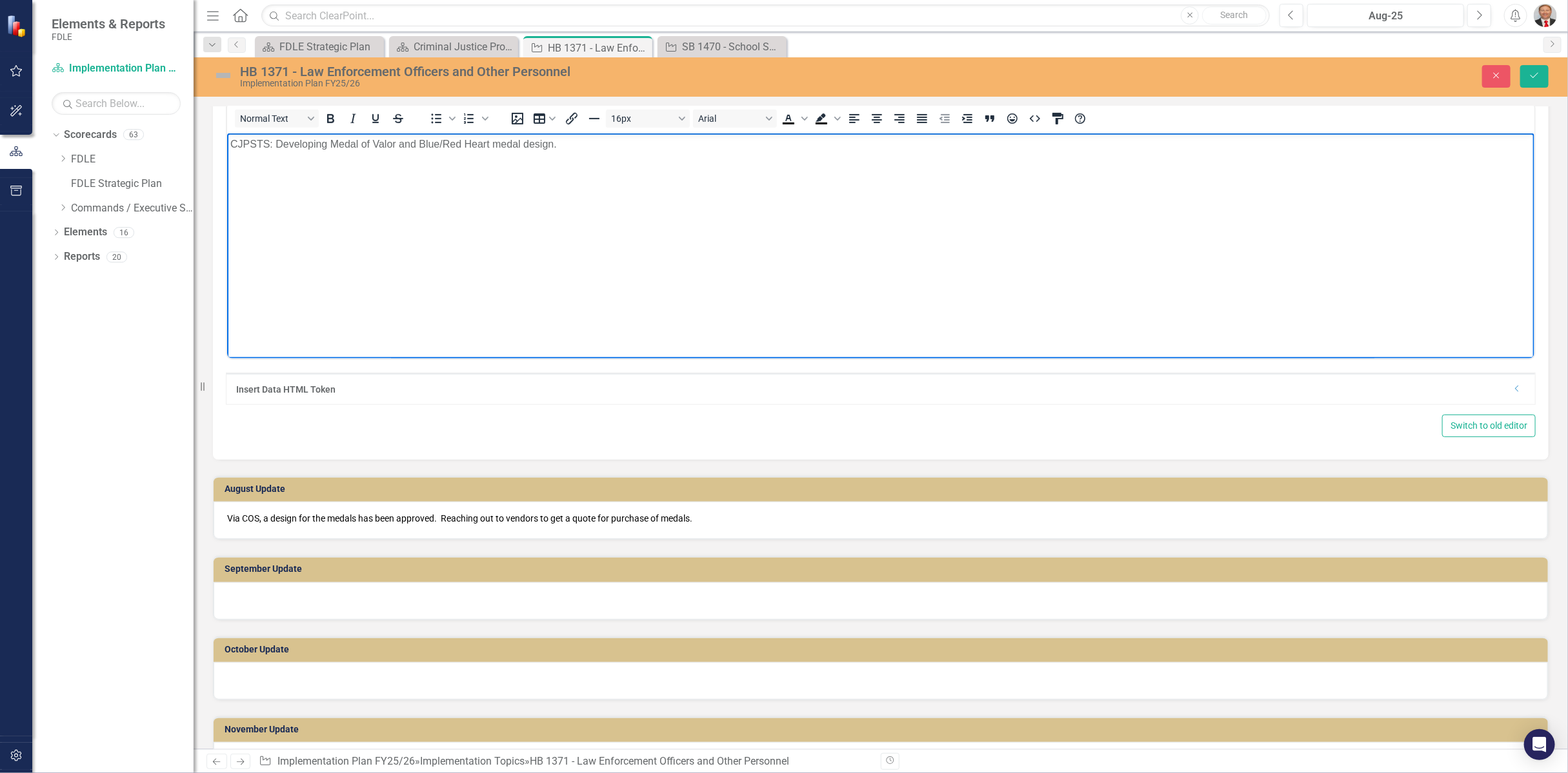
click at [228, 514] on p "Via COS, a design for the medals has been approved. Reaching out to vendors to …" at bounding box center [880, 519] width 1307 height 13
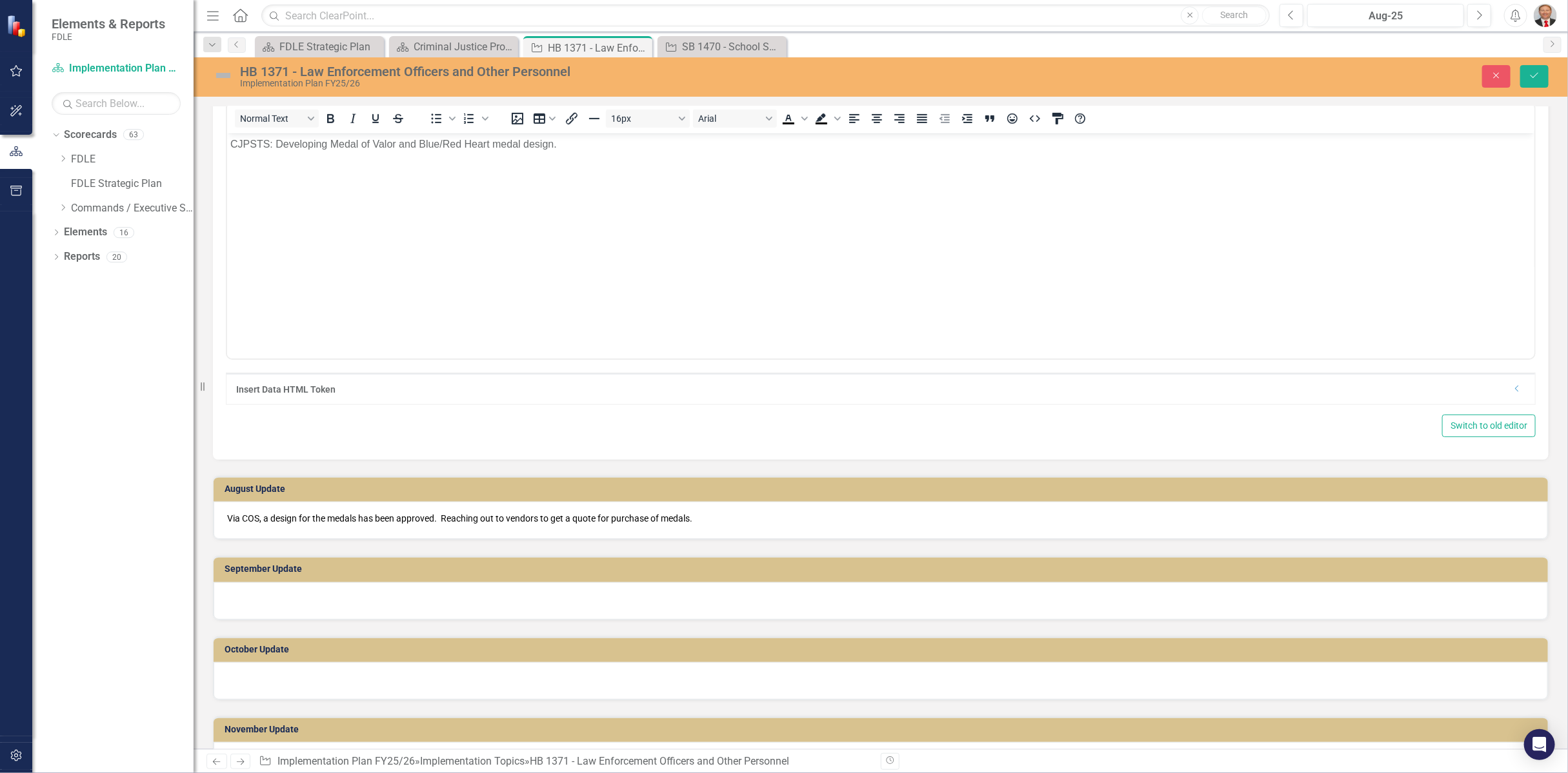
click at [228, 514] on p "Via COS, a design for the medals has been approved. Reaching out to vendors to …" at bounding box center [880, 519] width 1307 height 13
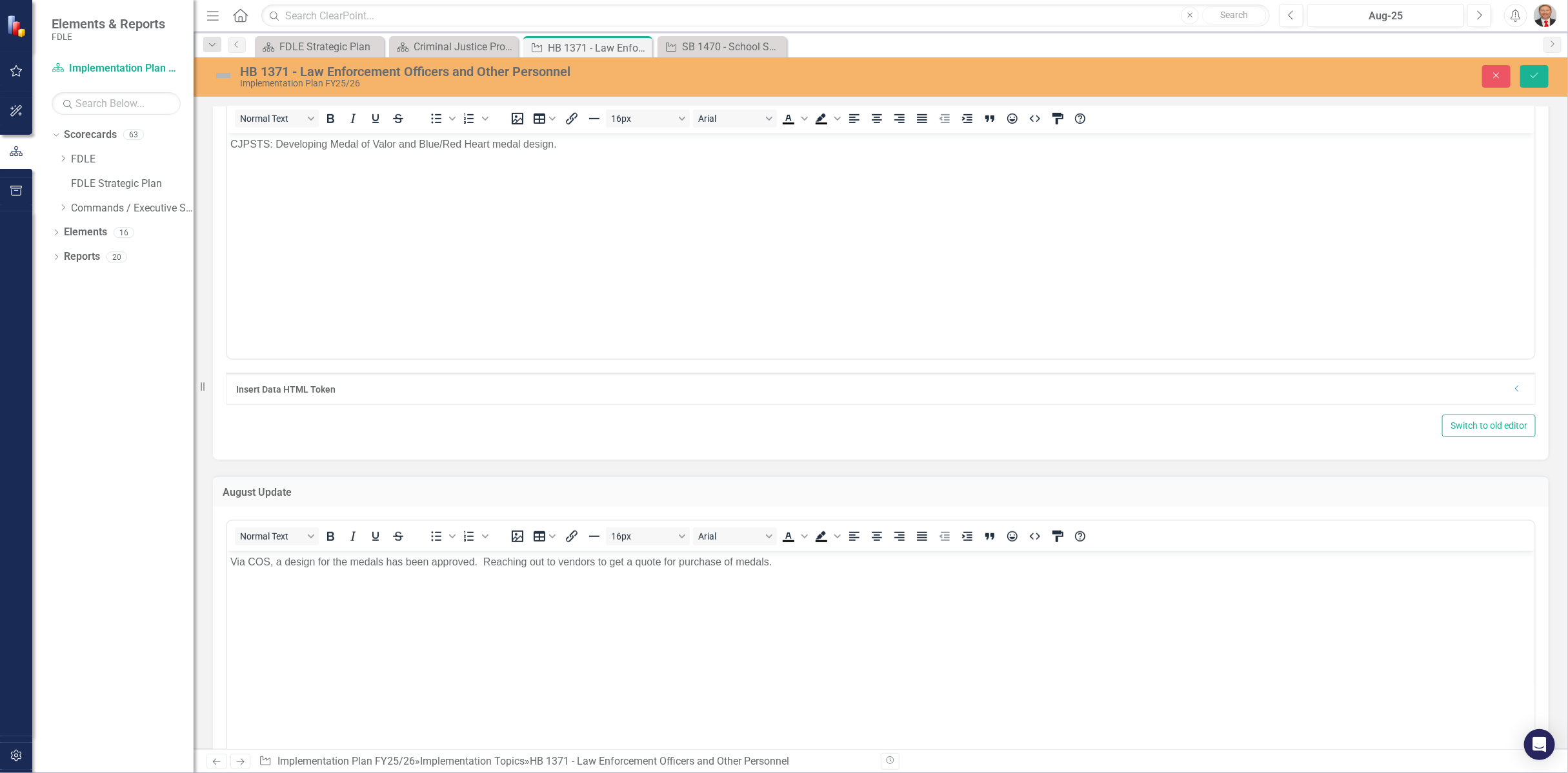
scroll to position [0, 0]
click at [232, 564] on p "Via COS, a design for the medals has been approved. Reaching out to vendors to …" at bounding box center [880, 561] width 1301 height 15
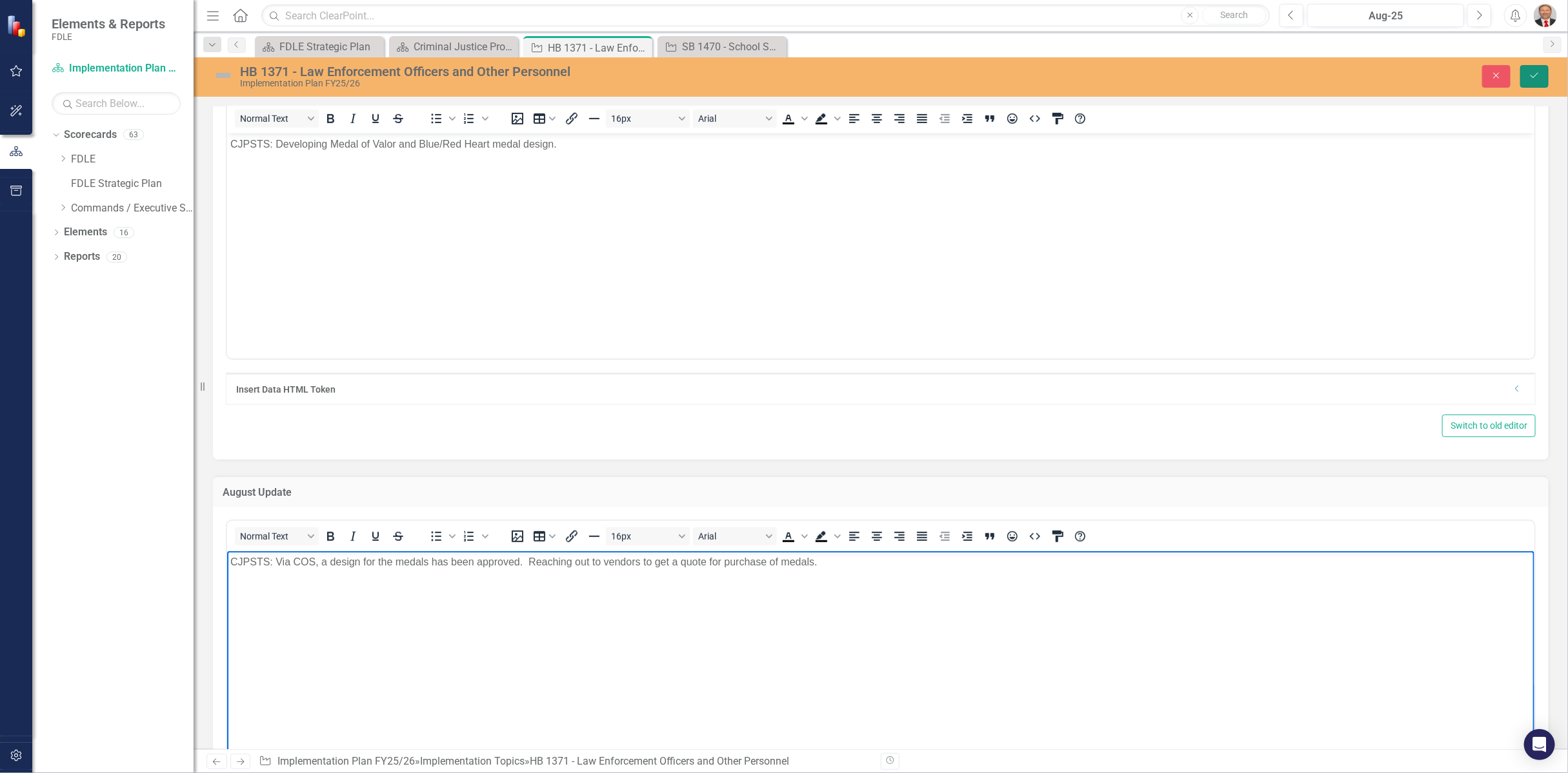
click at [1527, 73] on button "Save" at bounding box center [1535, 76] width 29 height 22
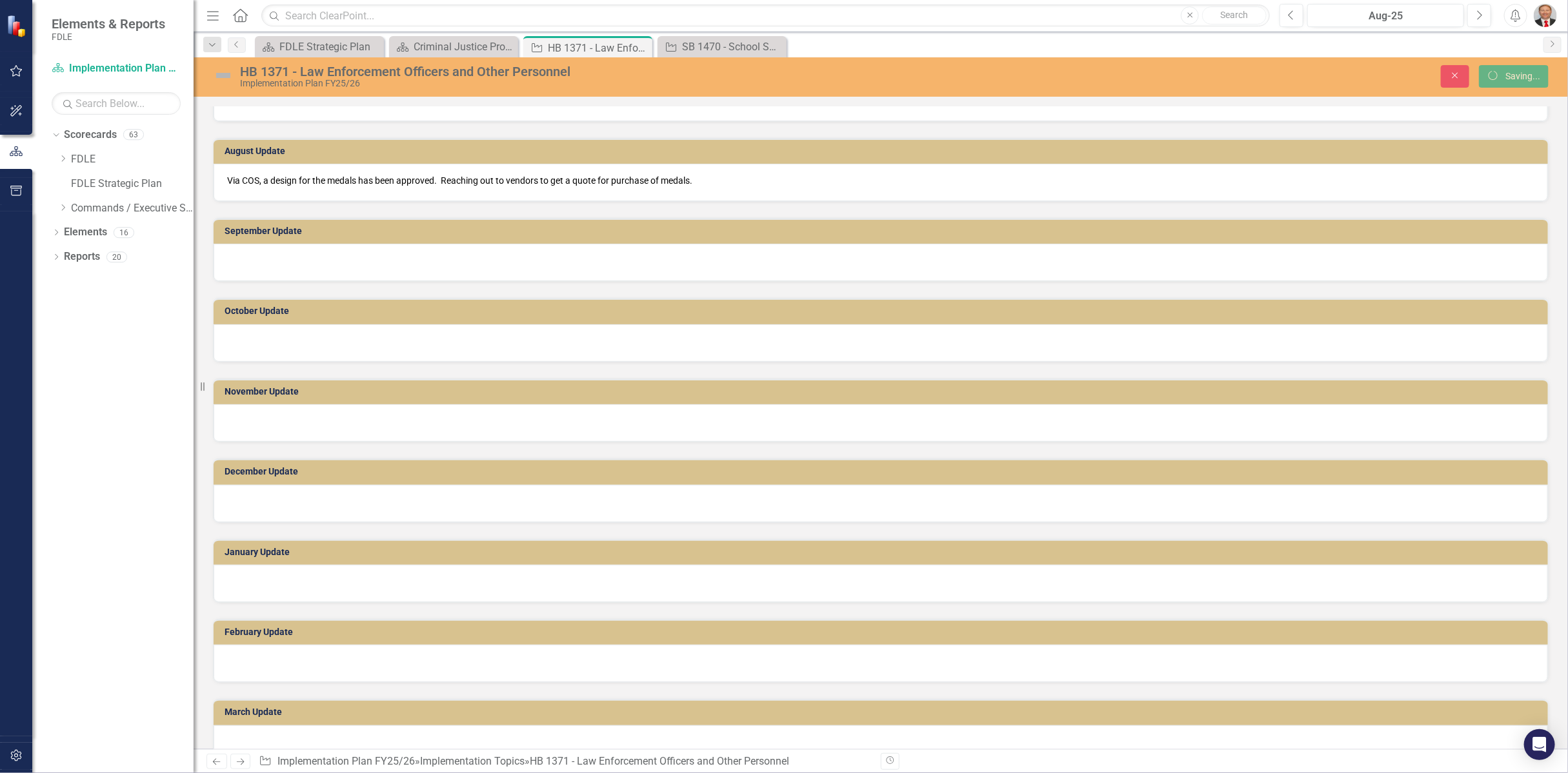
scroll to position [568, 0]
